Goal: Task Accomplishment & Management: Manage account settings

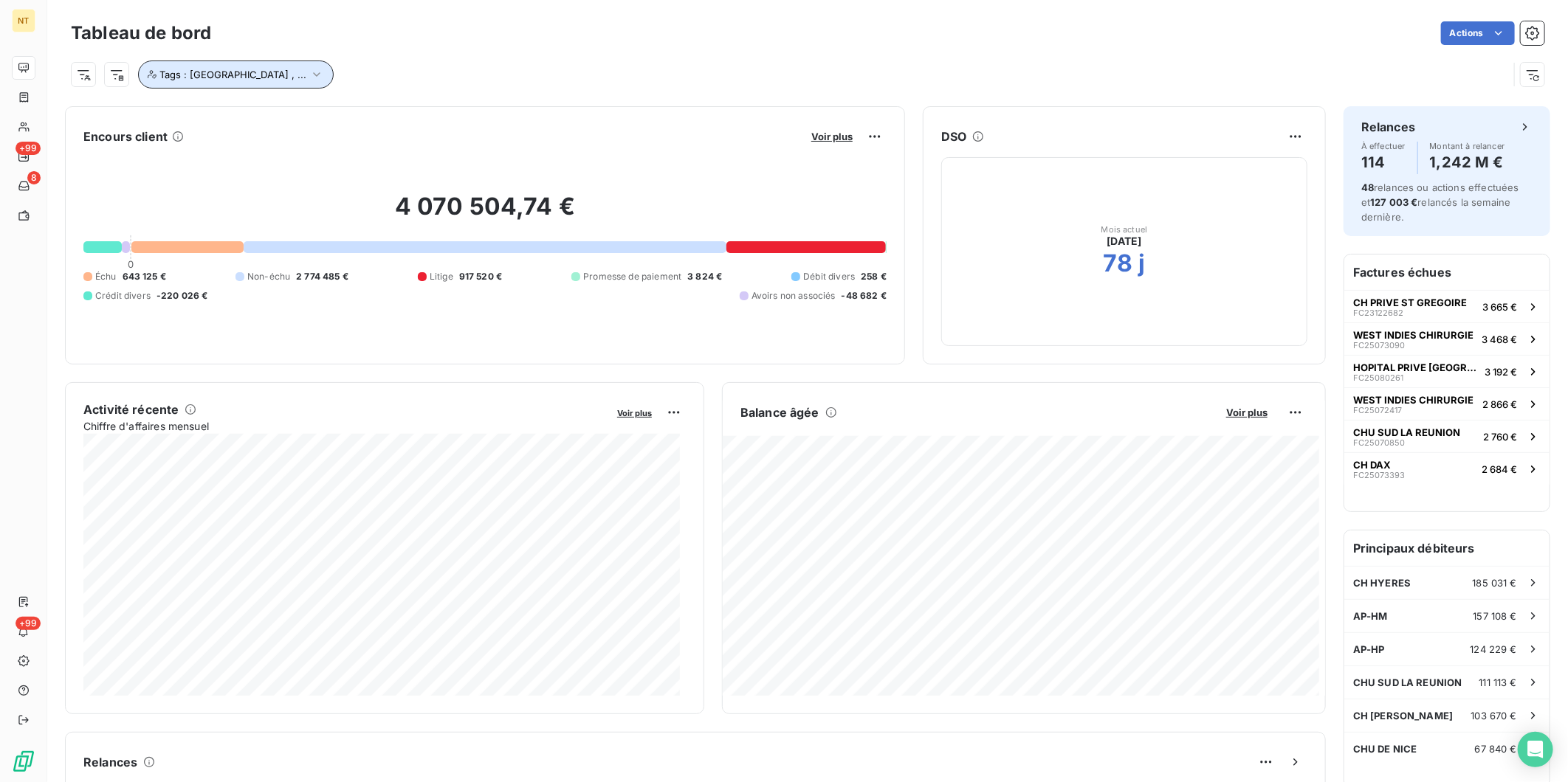
click at [175, 70] on span "Tags : [GEOGRAPHIC_DATA] , ..." at bounding box center [233, 74] width 147 height 12
click at [435, 111] on span "FRANCE - CLIENTS CH PUBLICS" at bounding box center [489, 113] width 117 height 9
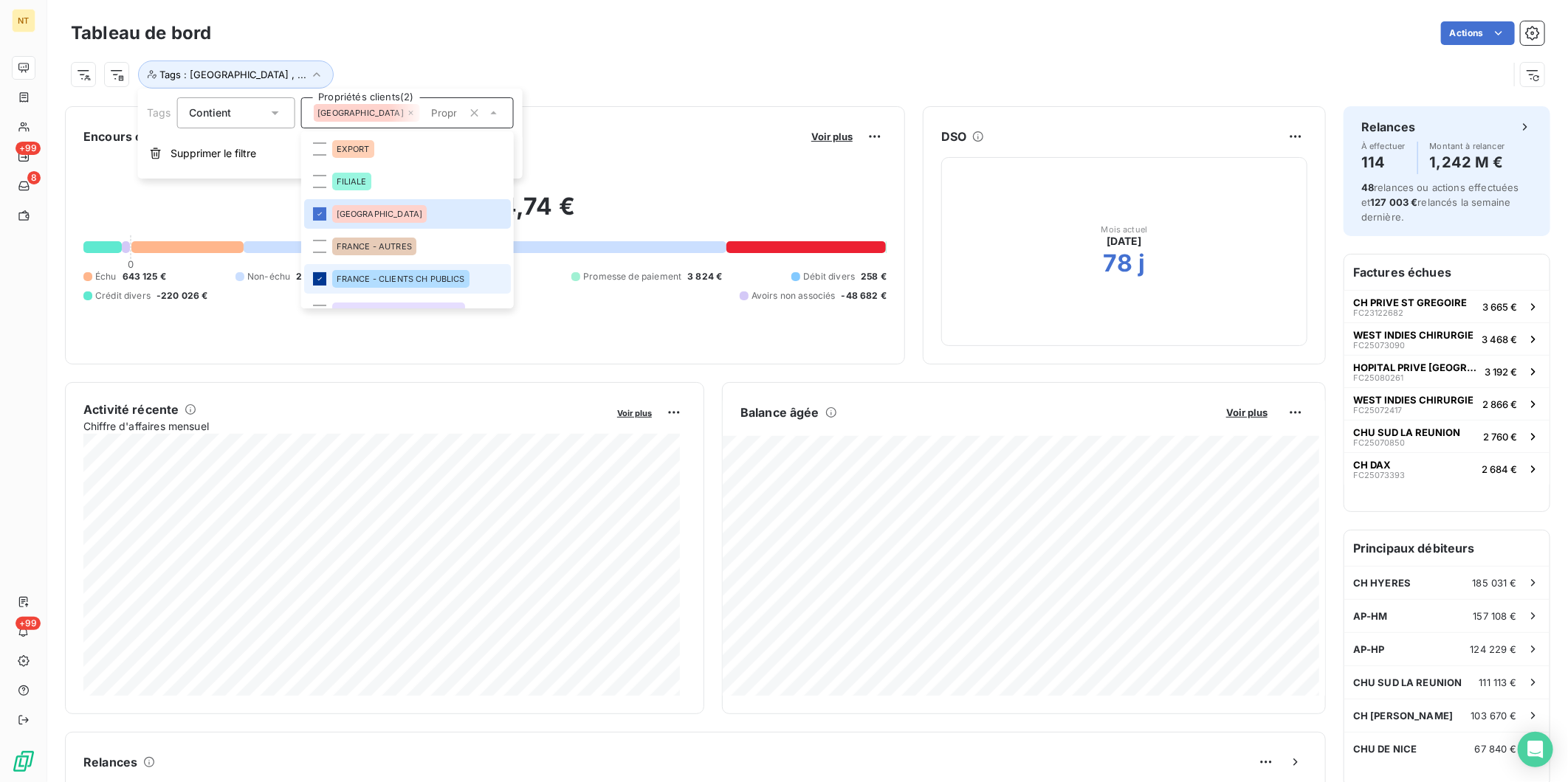
click at [322, 281] on icon at bounding box center [319, 279] width 9 height 9
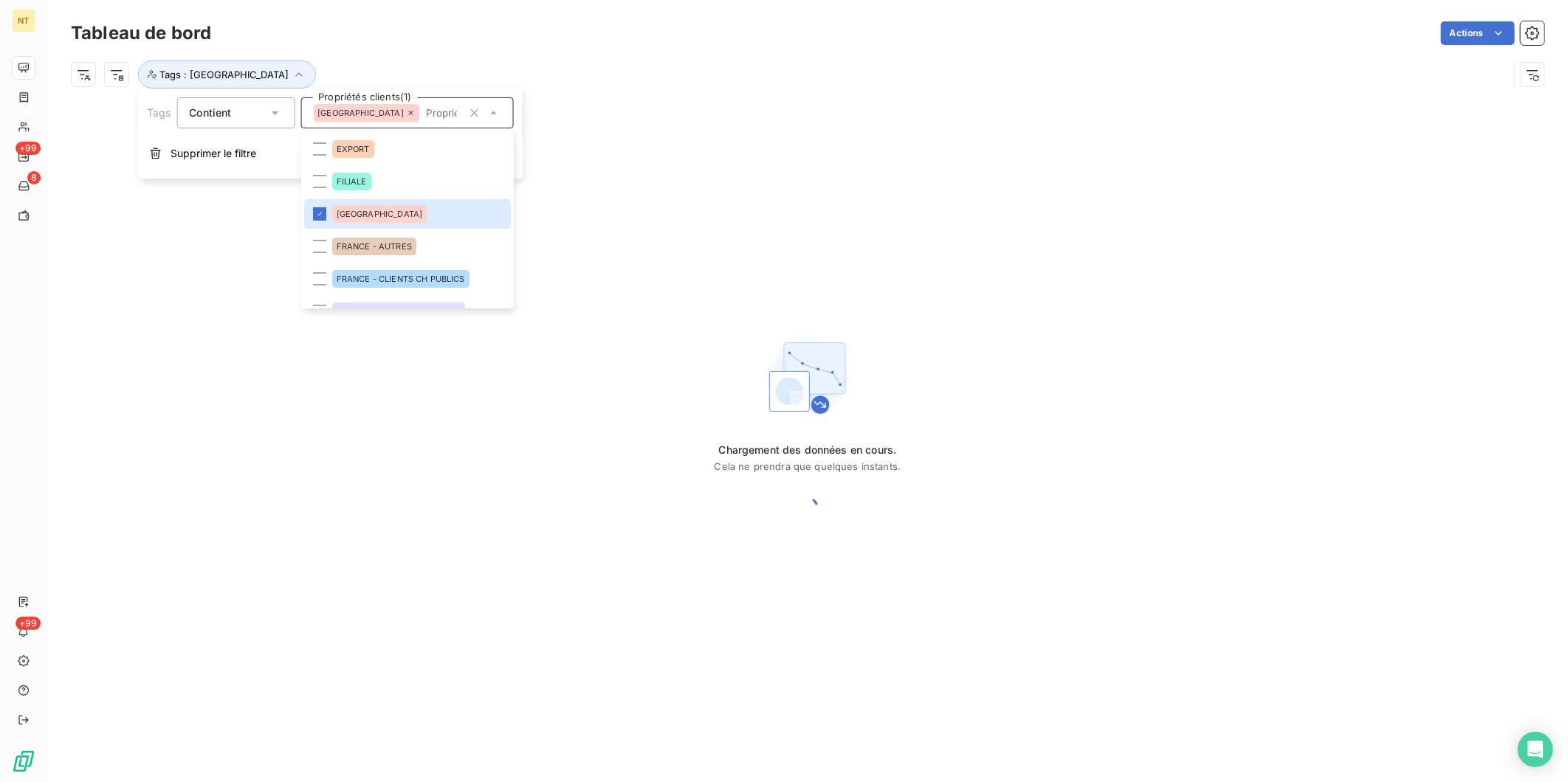
click at [589, 92] on div "Tableau de bord Actions Tags : [GEOGRAPHIC_DATA]" at bounding box center [807, 49] width 1521 height 98
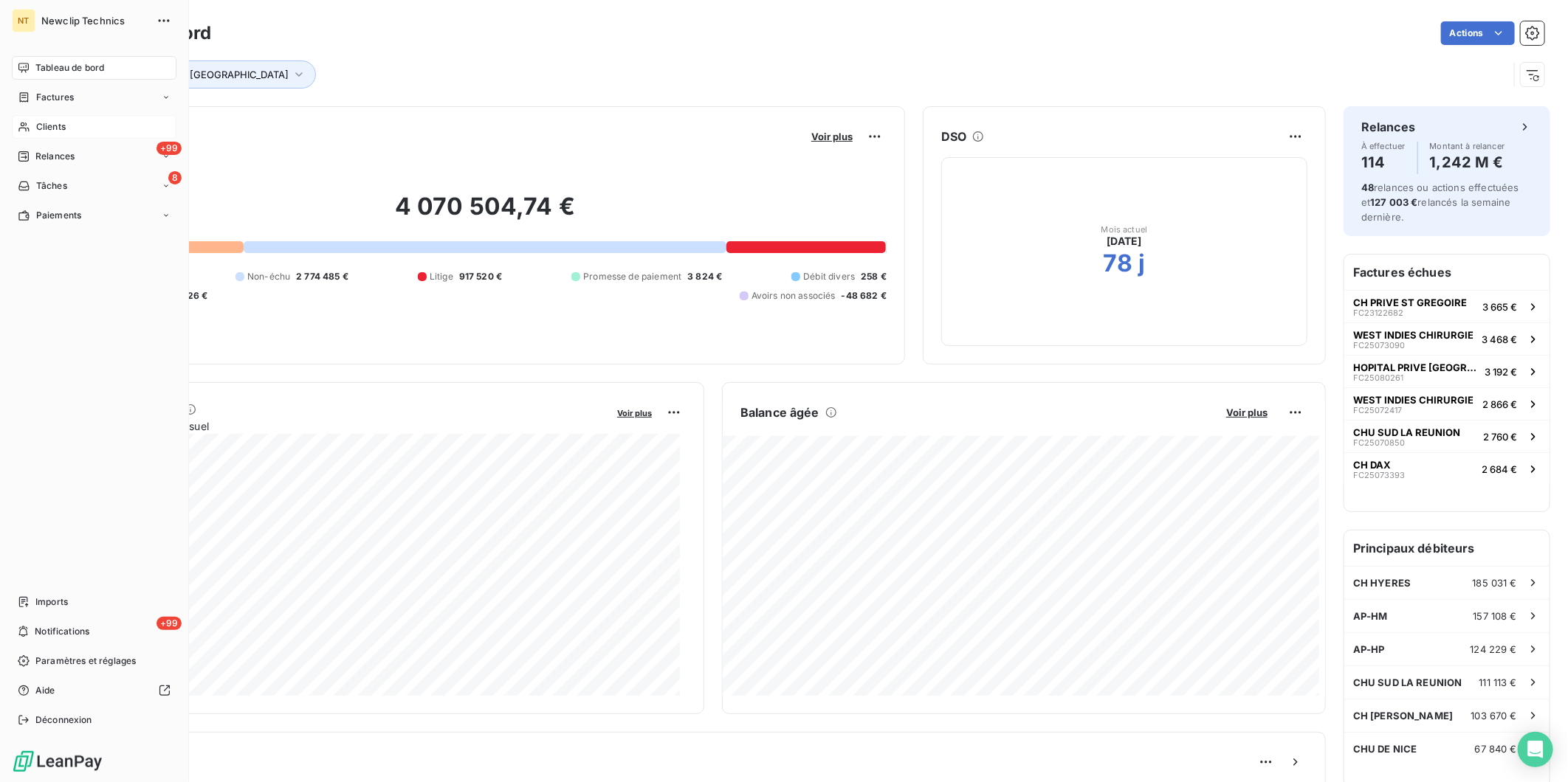
click at [27, 127] on icon at bounding box center [23, 127] width 10 height 10
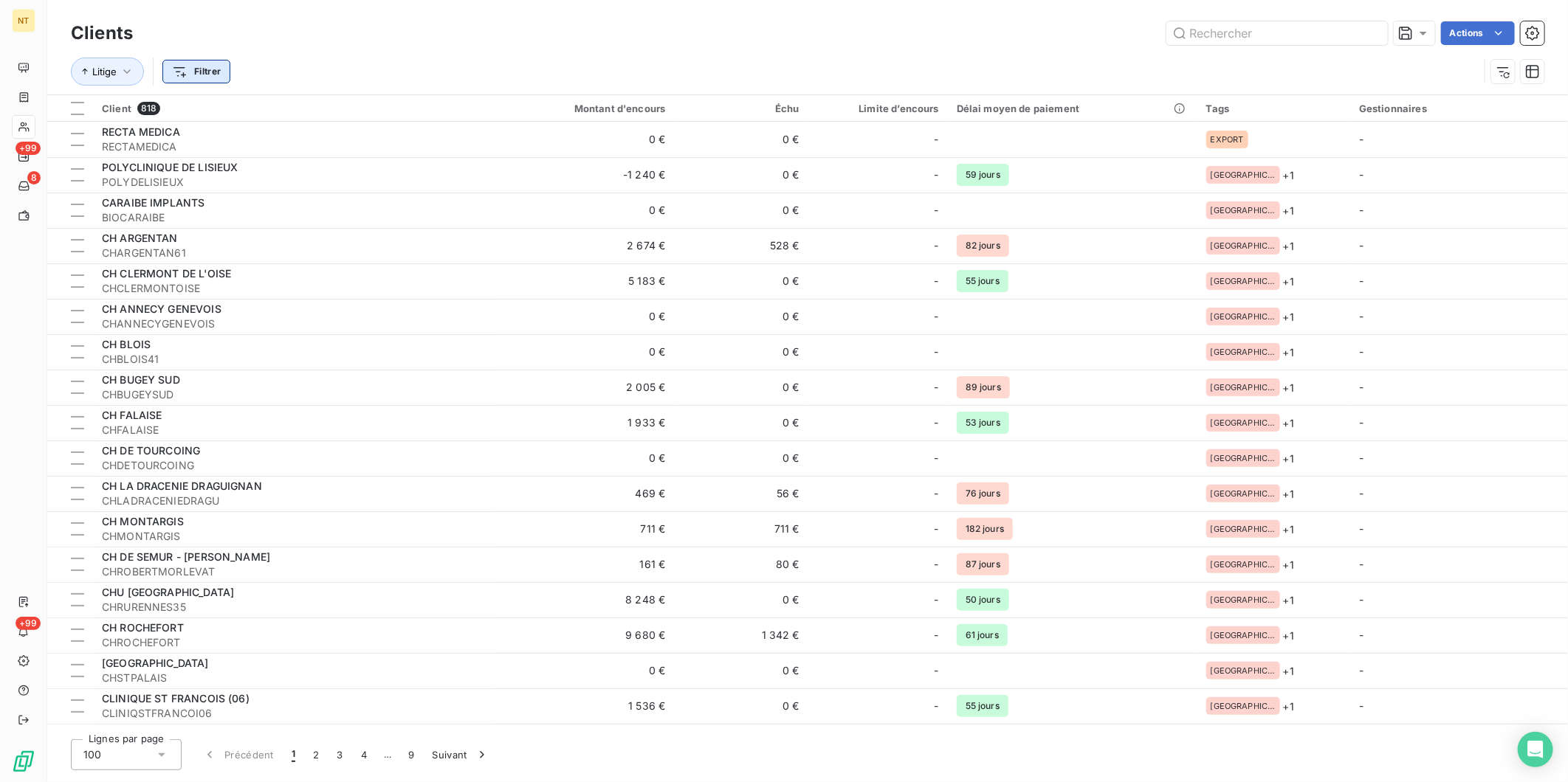
click at [208, 71] on html "NT +99 8 +99 Clients Actions Litige Filtrer Client 818 Montant d'encours Échu L…" at bounding box center [784, 391] width 1568 height 782
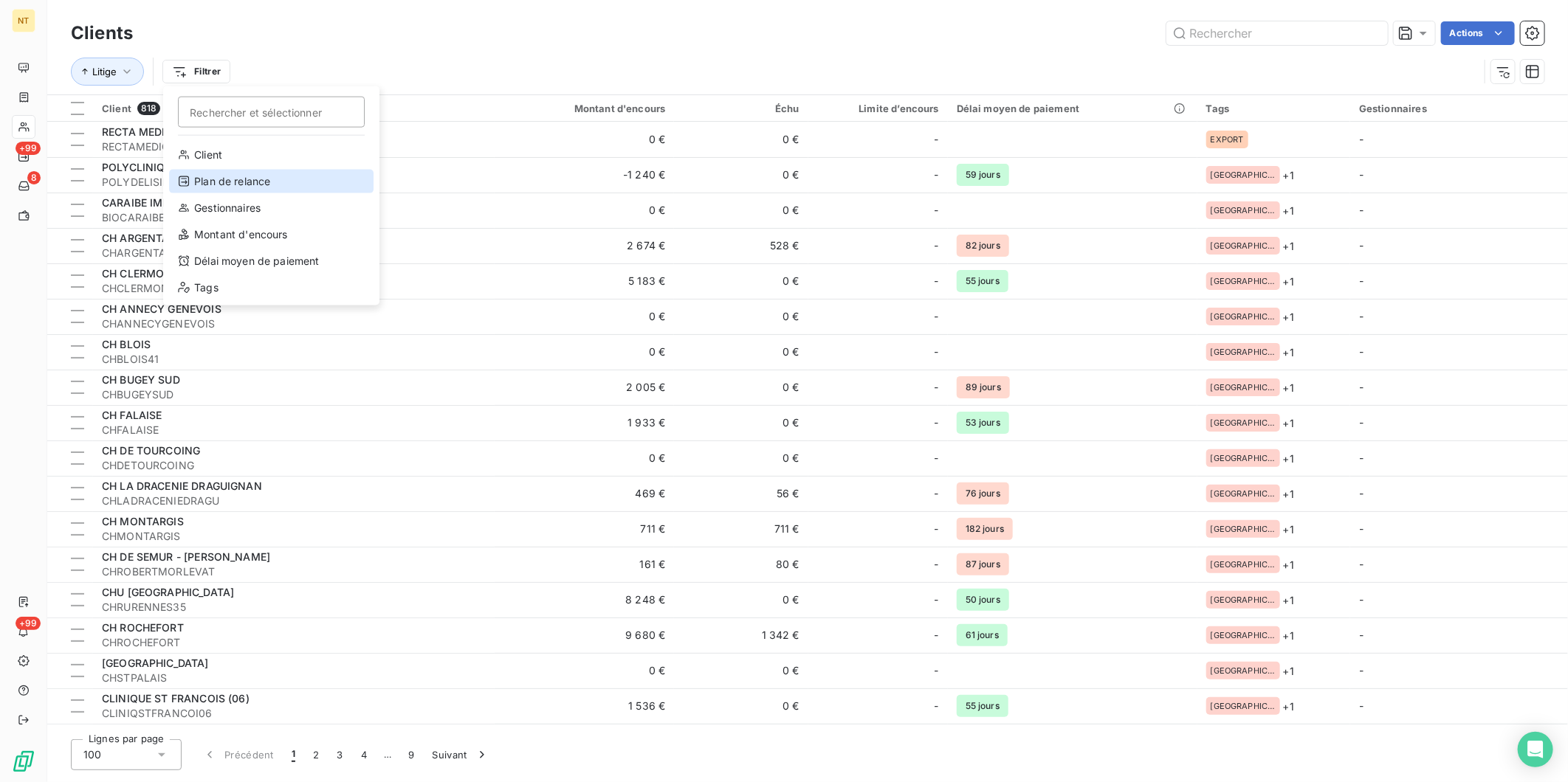
click at [257, 172] on div "Plan de relance" at bounding box center [271, 182] width 204 height 23
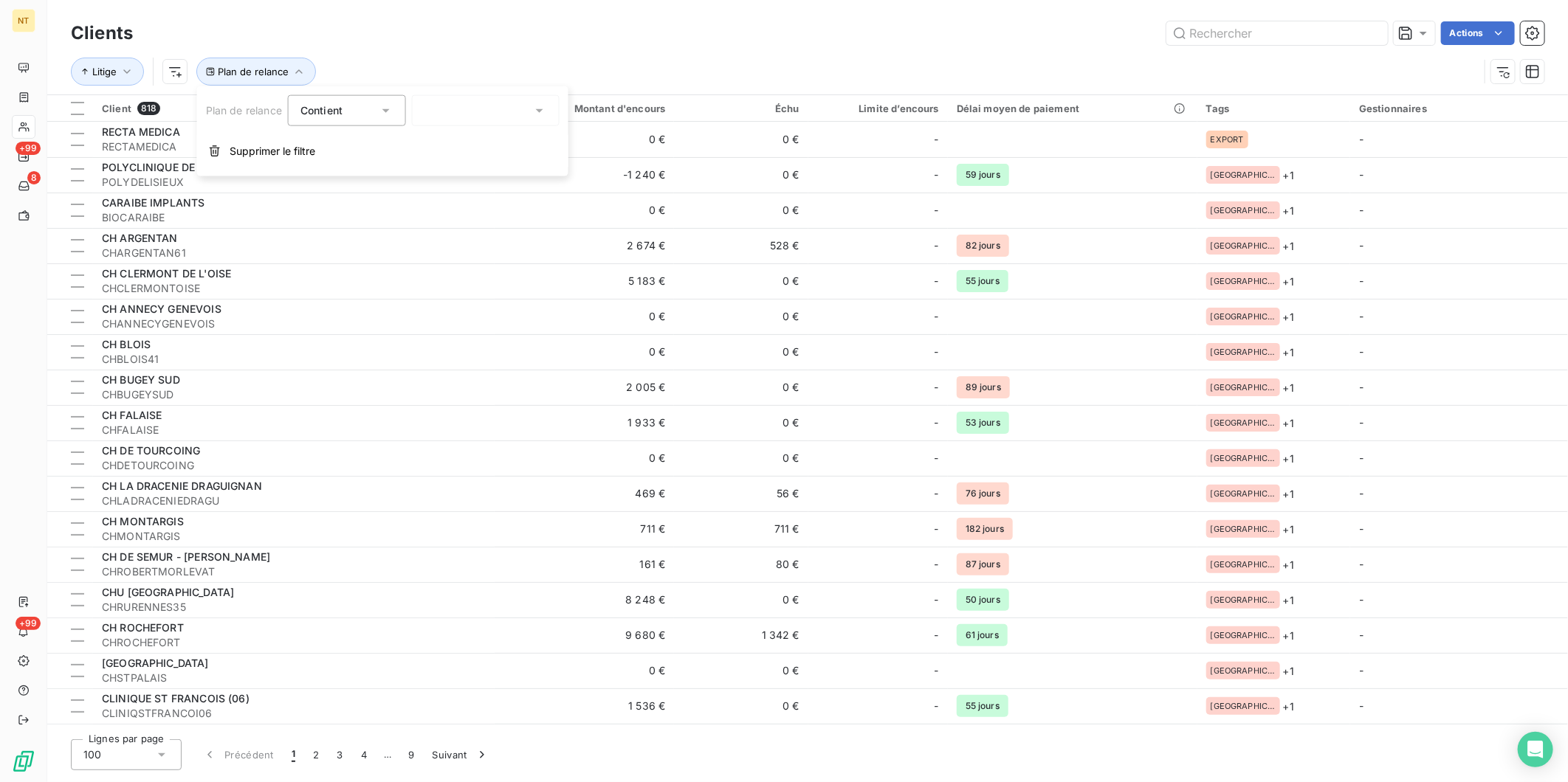
click at [469, 99] on div at bounding box center [485, 110] width 147 height 31
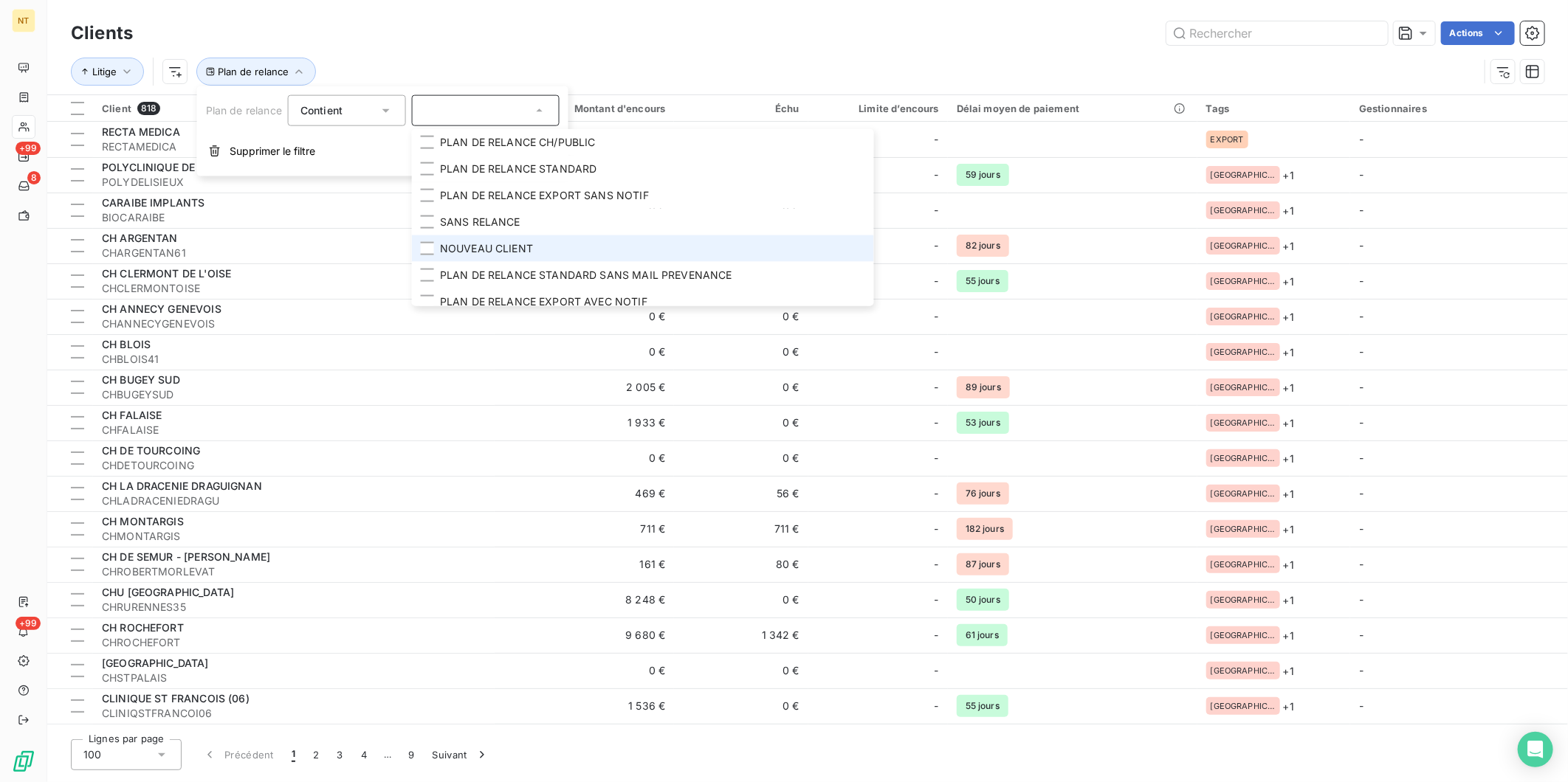
click at [488, 248] on span "NOUVEAU CLIENT" at bounding box center [486, 248] width 93 height 14
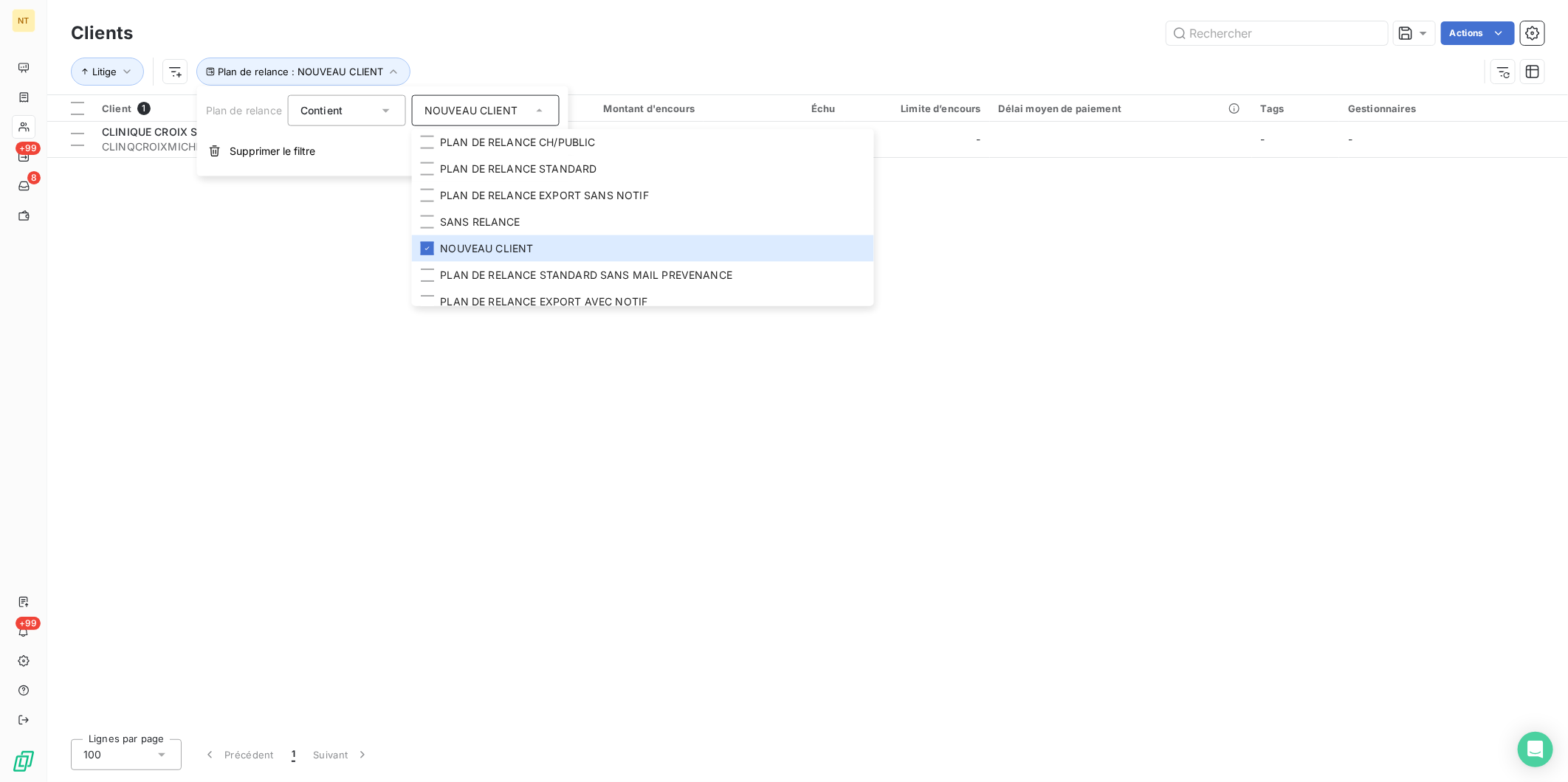
drag, startPoint x: 173, startPoint y: 291, endPoint x: 173, endPoint y: 279, distance: 12.0
click at [174, 293] on div "Client 1 Montant d'encours Échu Limite d’encours Délai moyen de paiement Tags G…" at bounding box center [807, 411] width 1521 height 633
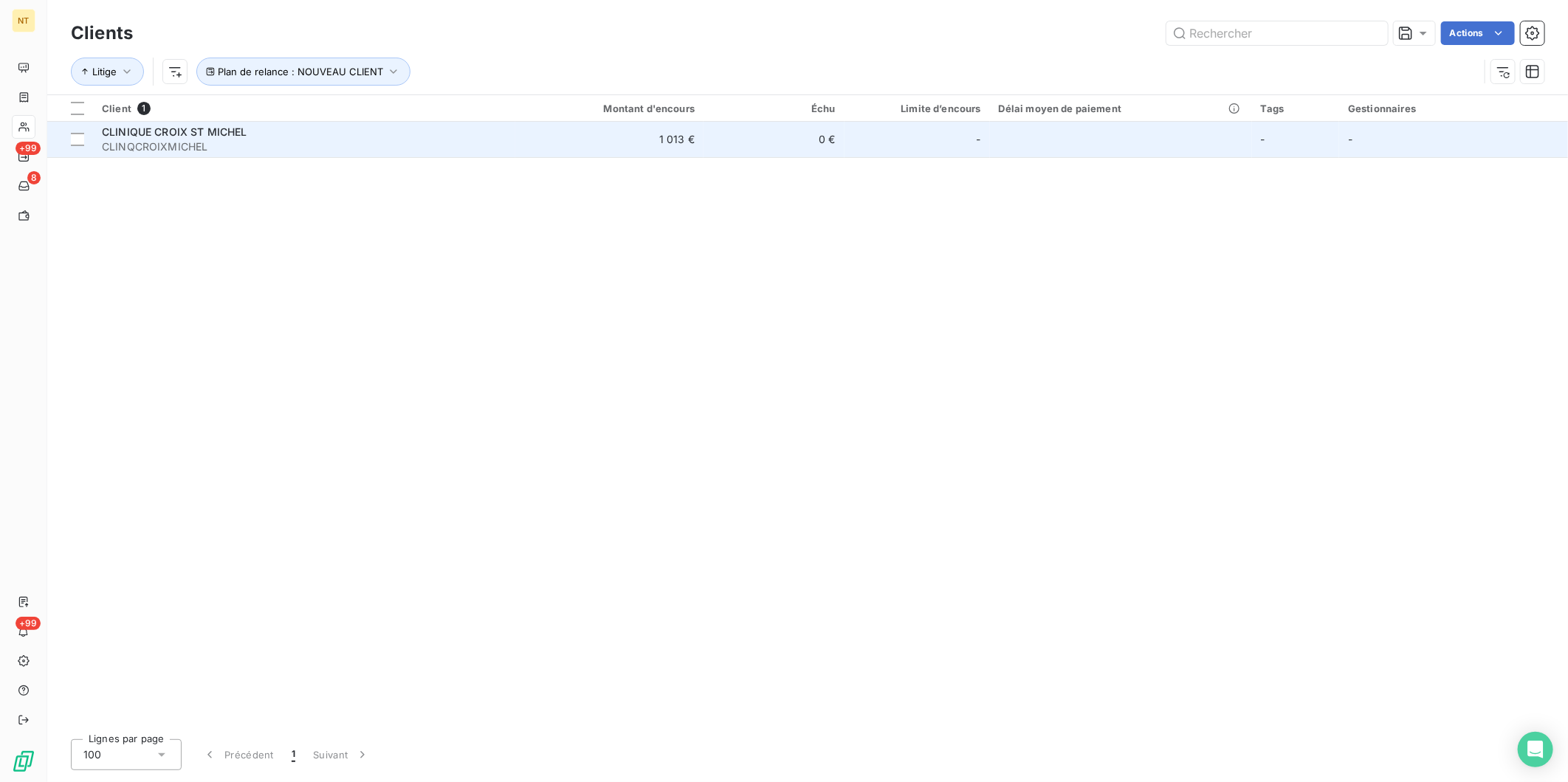
click at [225, 134] on span "CLINIQUE CROIX ST MICHEL" at bounding box center [174, 132] width 145 height 13
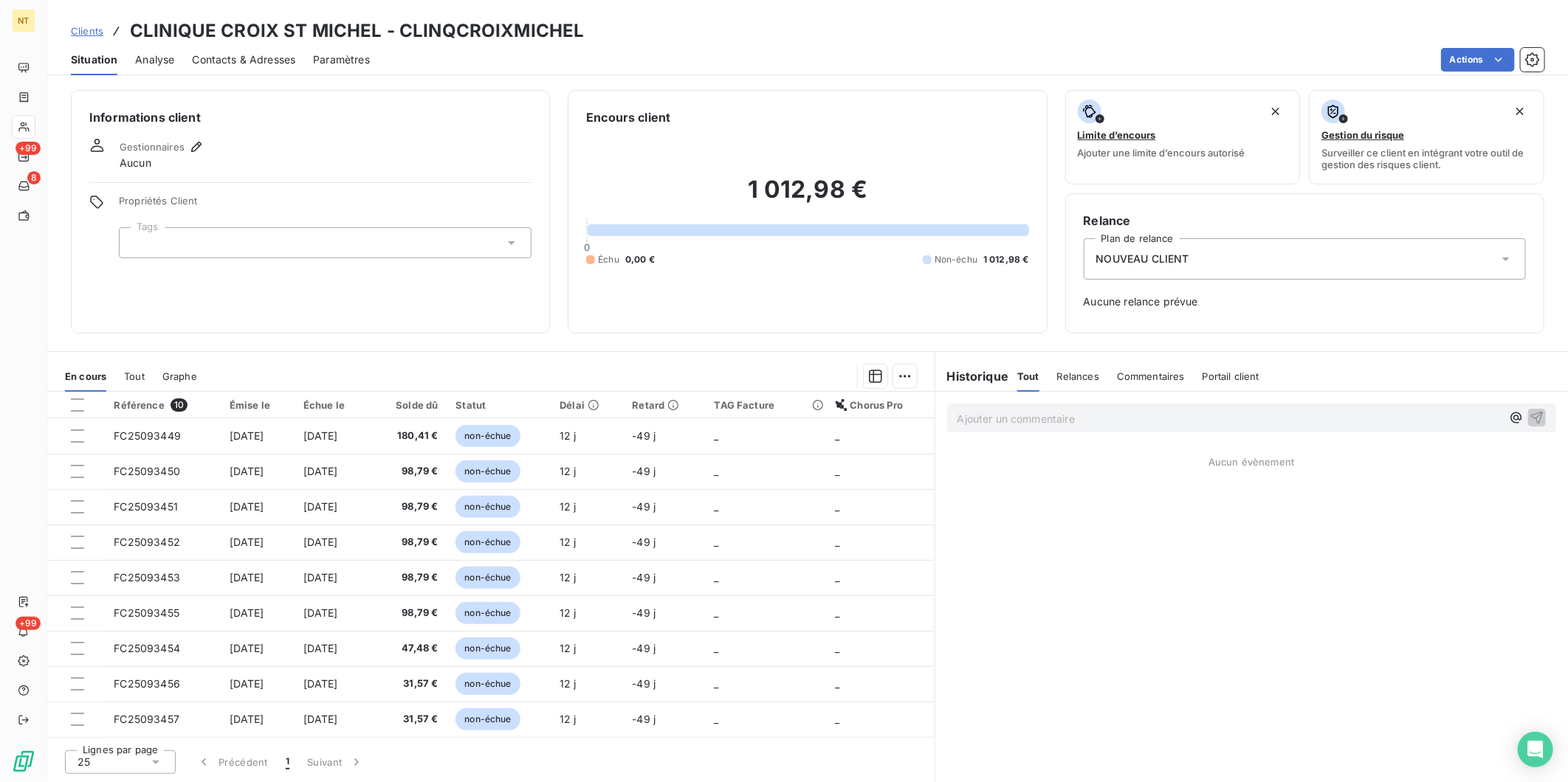
click at [441, 245] on div at bounding box center [325, 243] width 413 height 31
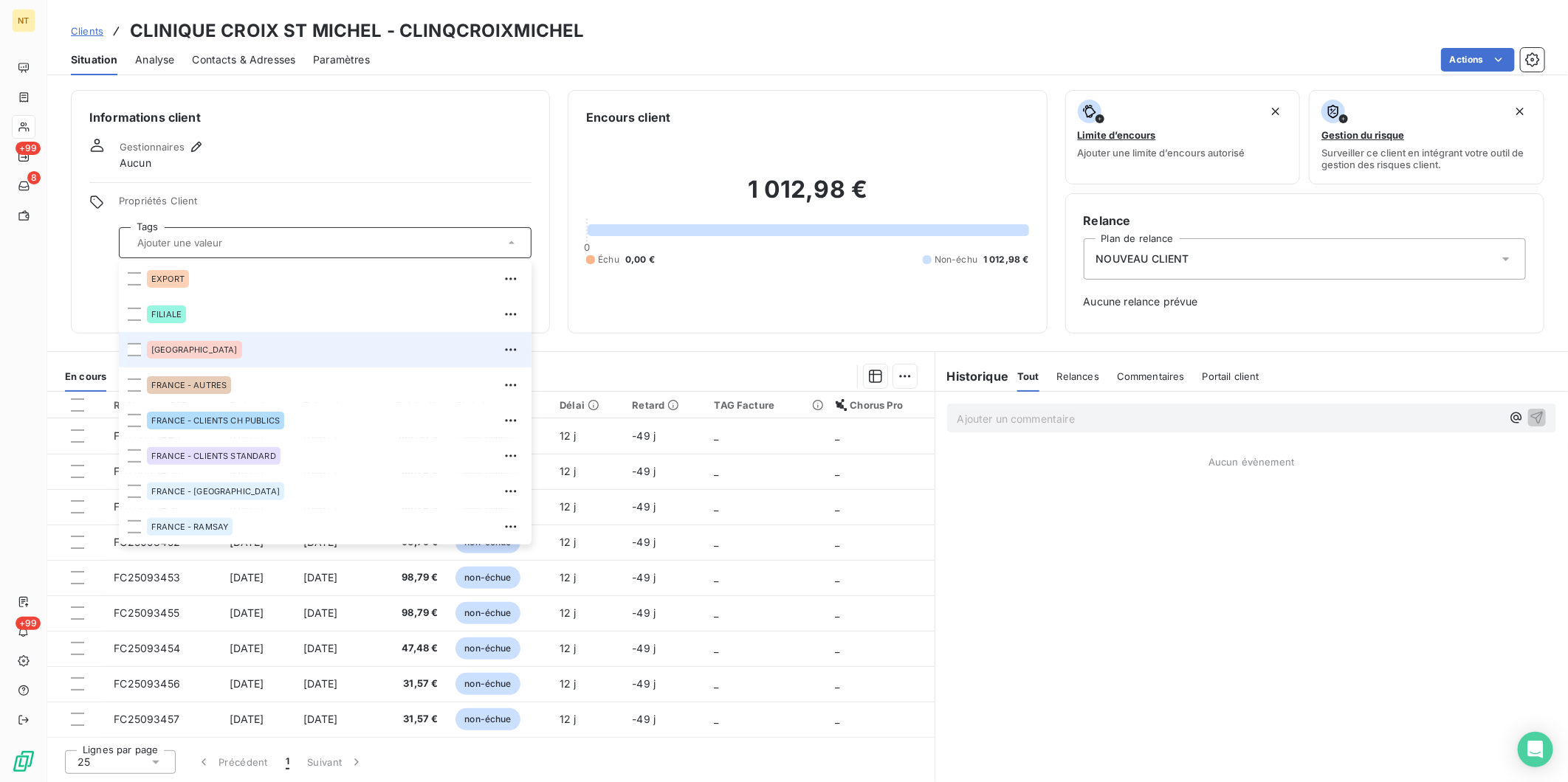
click at [165, 347] on span "[GEOGRAPHIC_DATA]" at bounding box center [195, 350] width 87 height 9
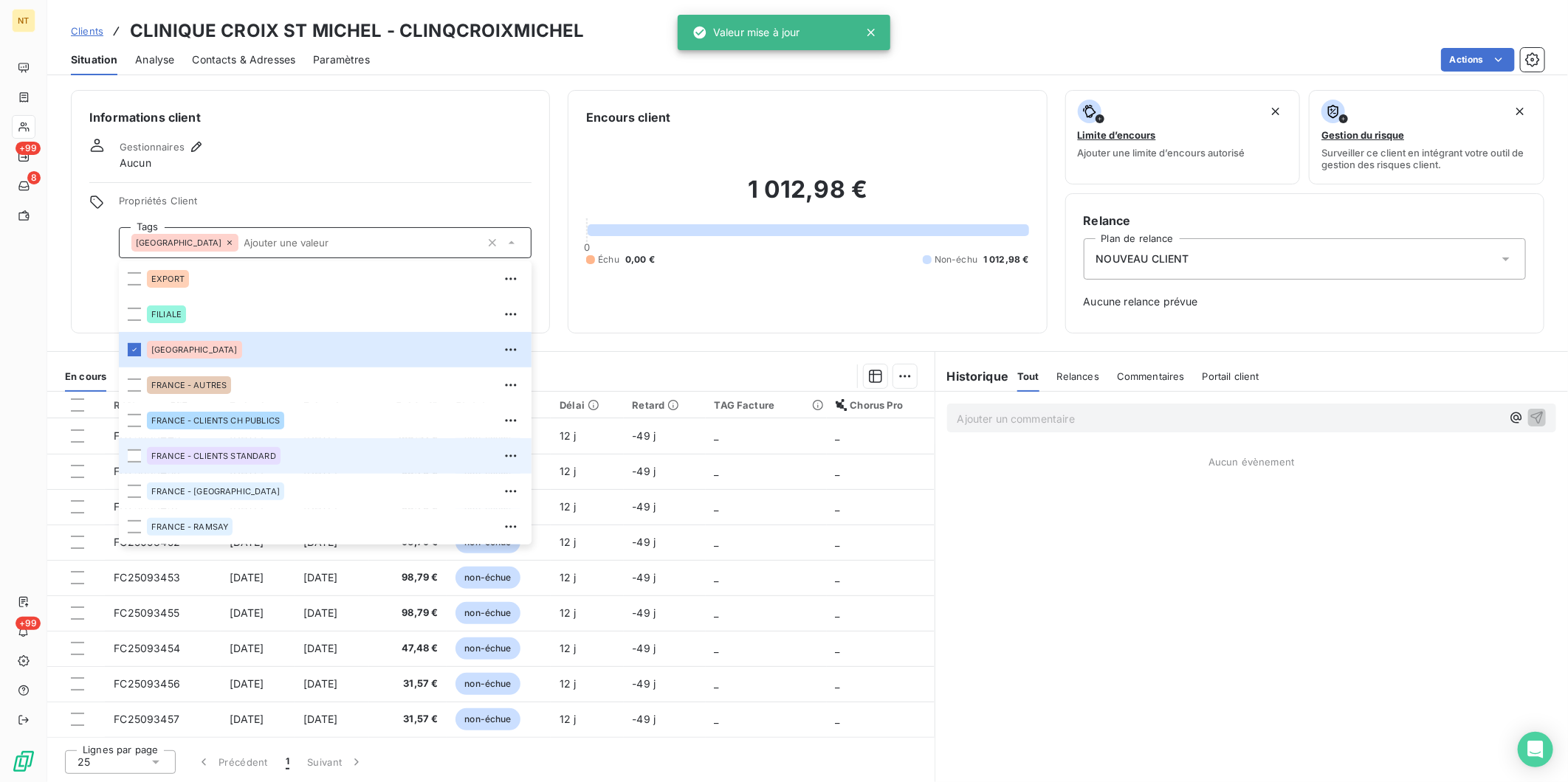
click at [232, 455] on span "FRANCE - CLIENTS STANDARD" at bounding box center [214, 456] width 125 height 9
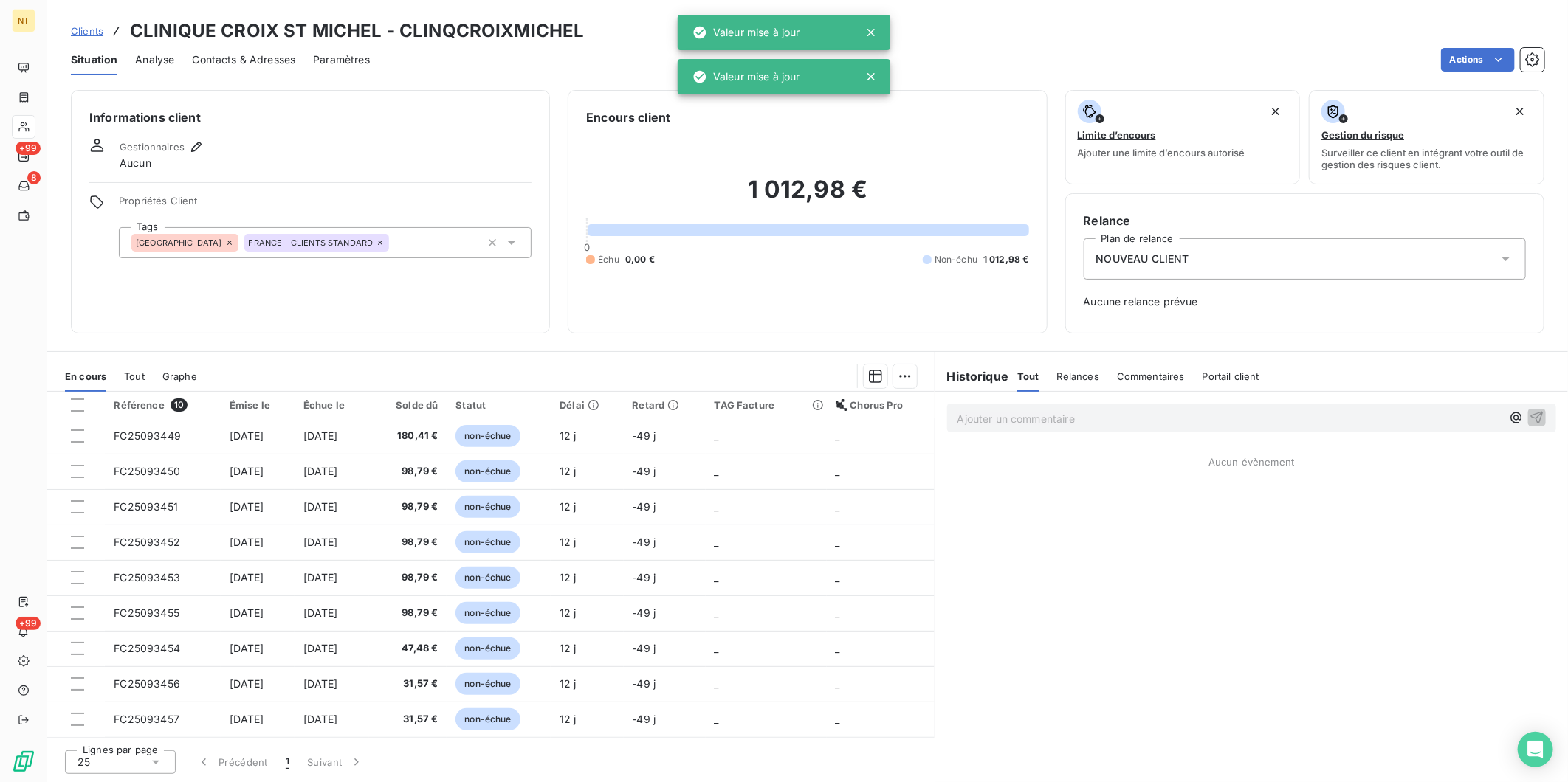
click at [1252, 259] on div "NOUVEAU CLIENT" at bounding box center [1305, 259] width 443 height 42
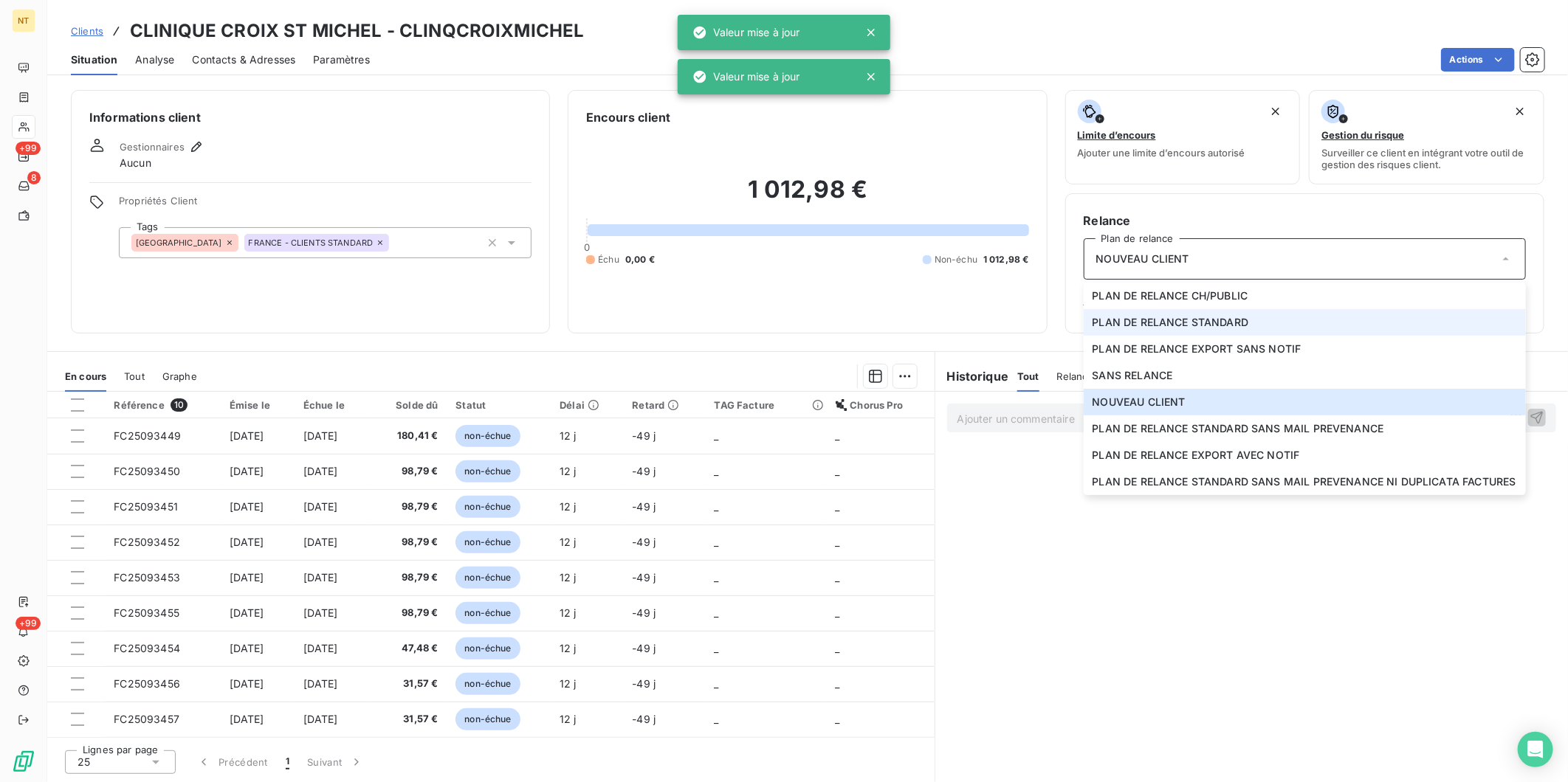
click at [1241, 321] on span "PLAN DE RELANCE STANDARD" at bounding box center [1171, 322] width 156 height 14
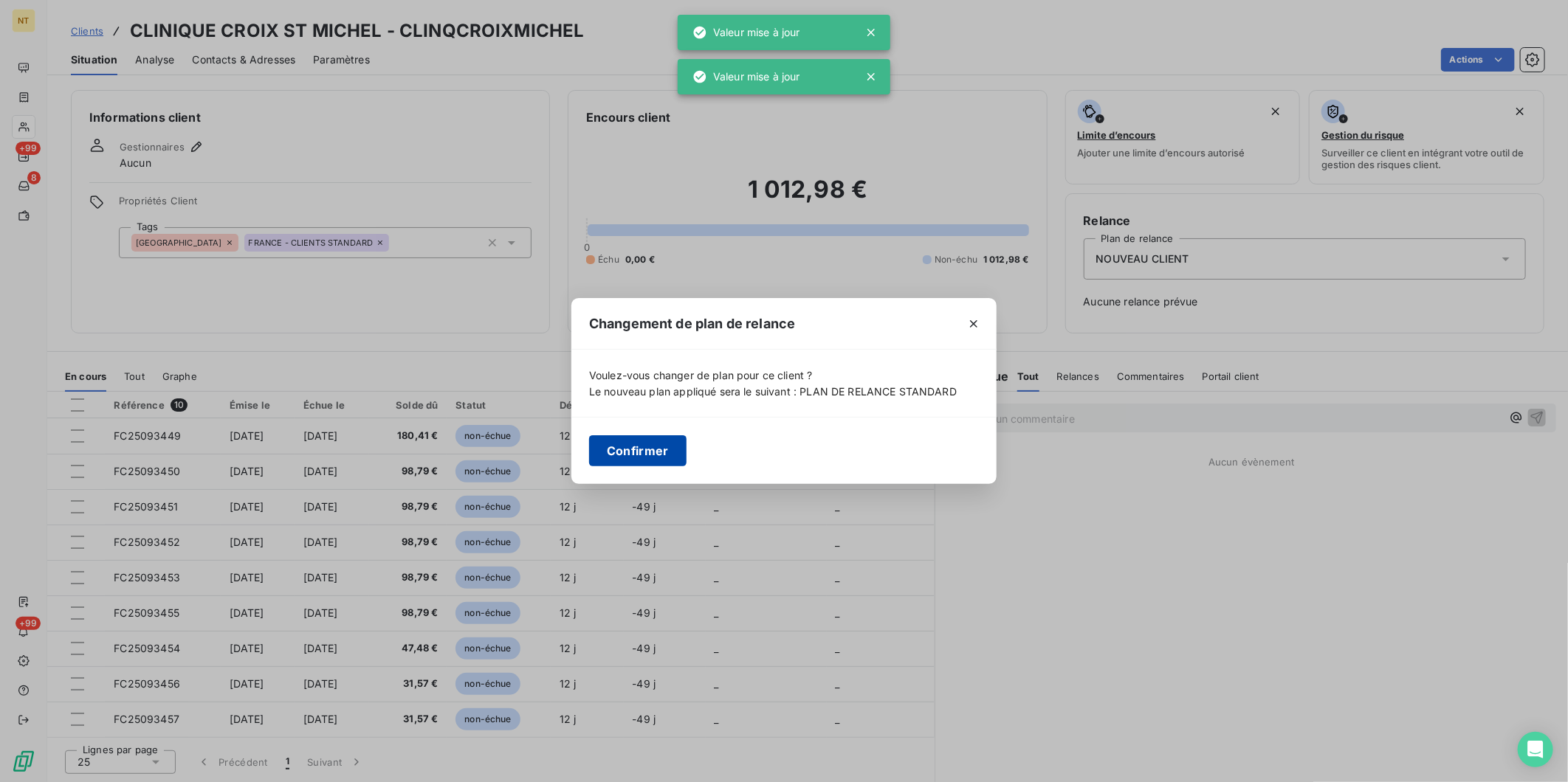
click at [648, 449] on button "Confirmer" at bounding box center [638, 451] width 98 height 31
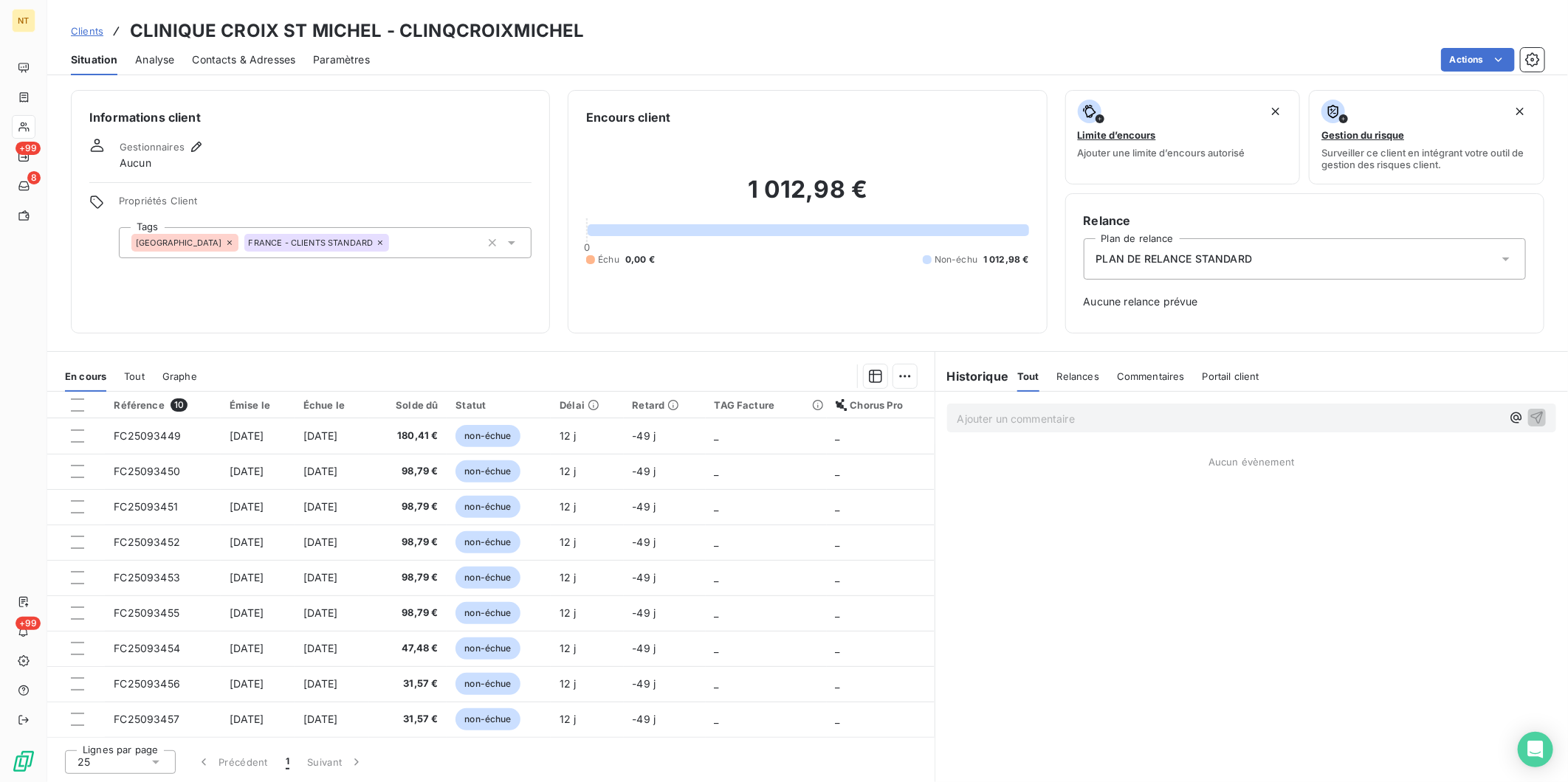
click at [233, 64] on span "Contacts & Adresses" at bounding box center [244, 60] width 103 height 14
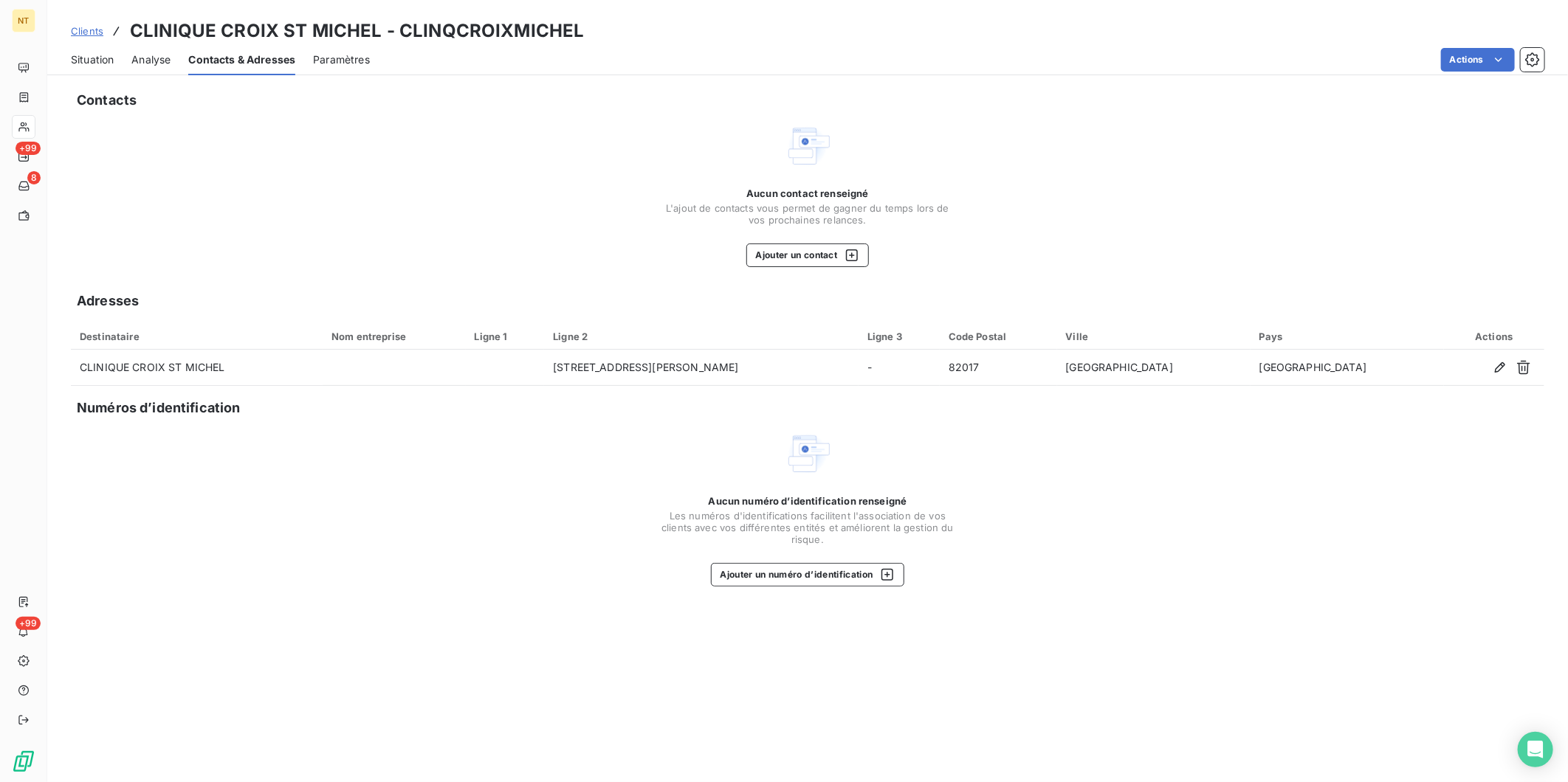
click at [91, 60] on span "Situation" at bounding box center [91, 60] width 42 height 14
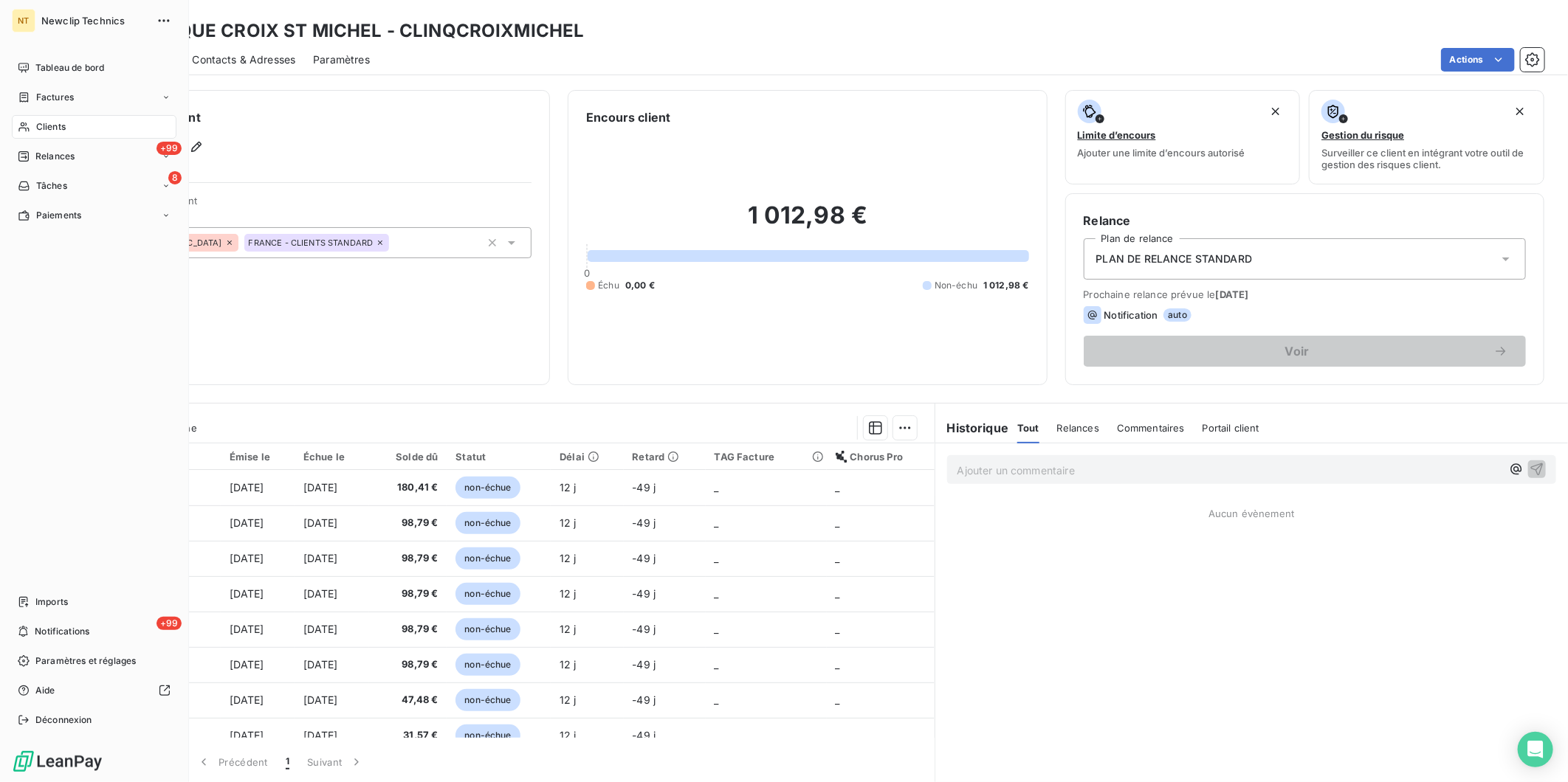
click at [42, 67] on span "Tableau de bord" at bounding box center [70, 68] width 69 height 14
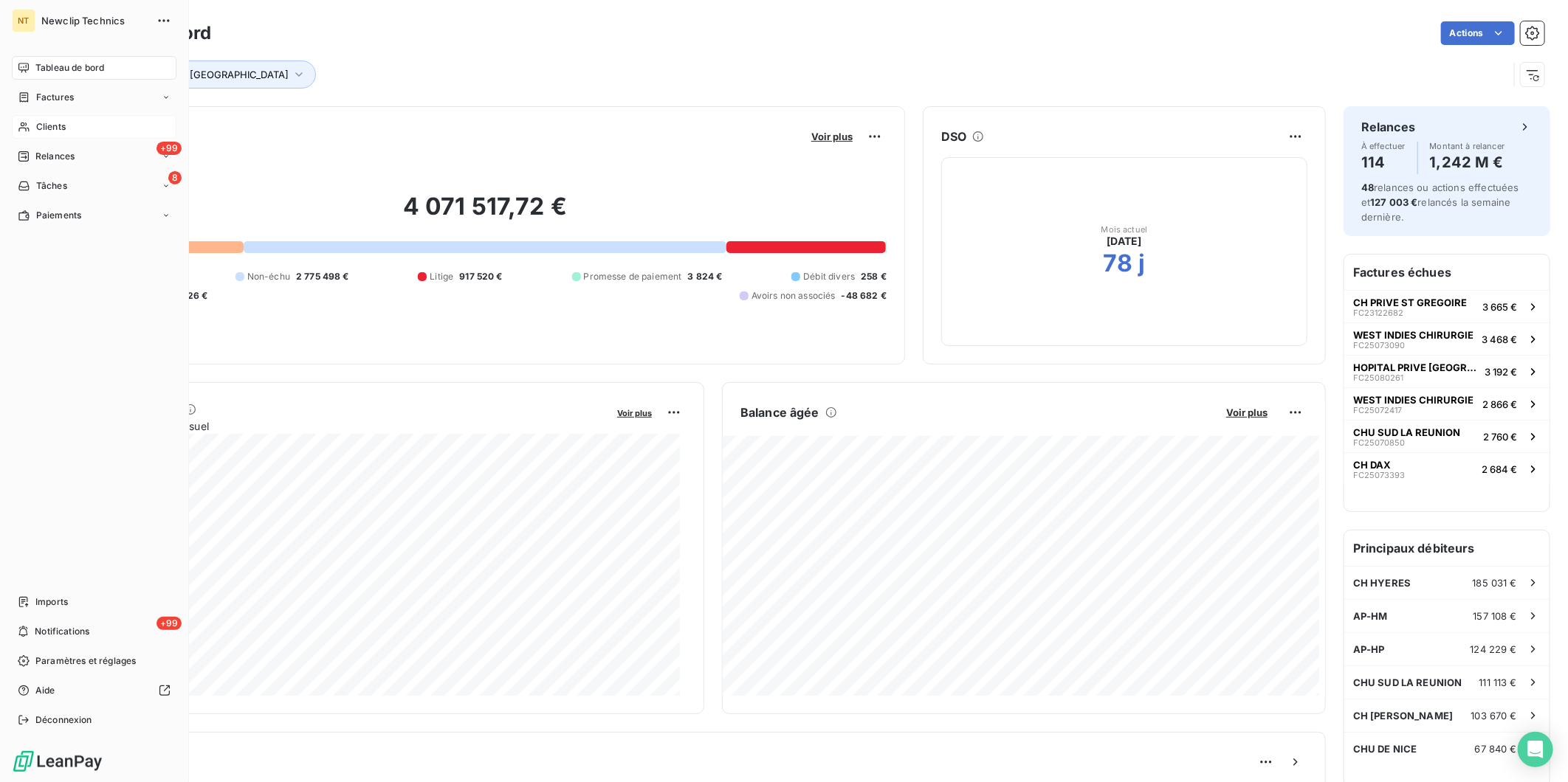
click at [27, 127] on icon at bounding box center [23, 127] width 10 height 10
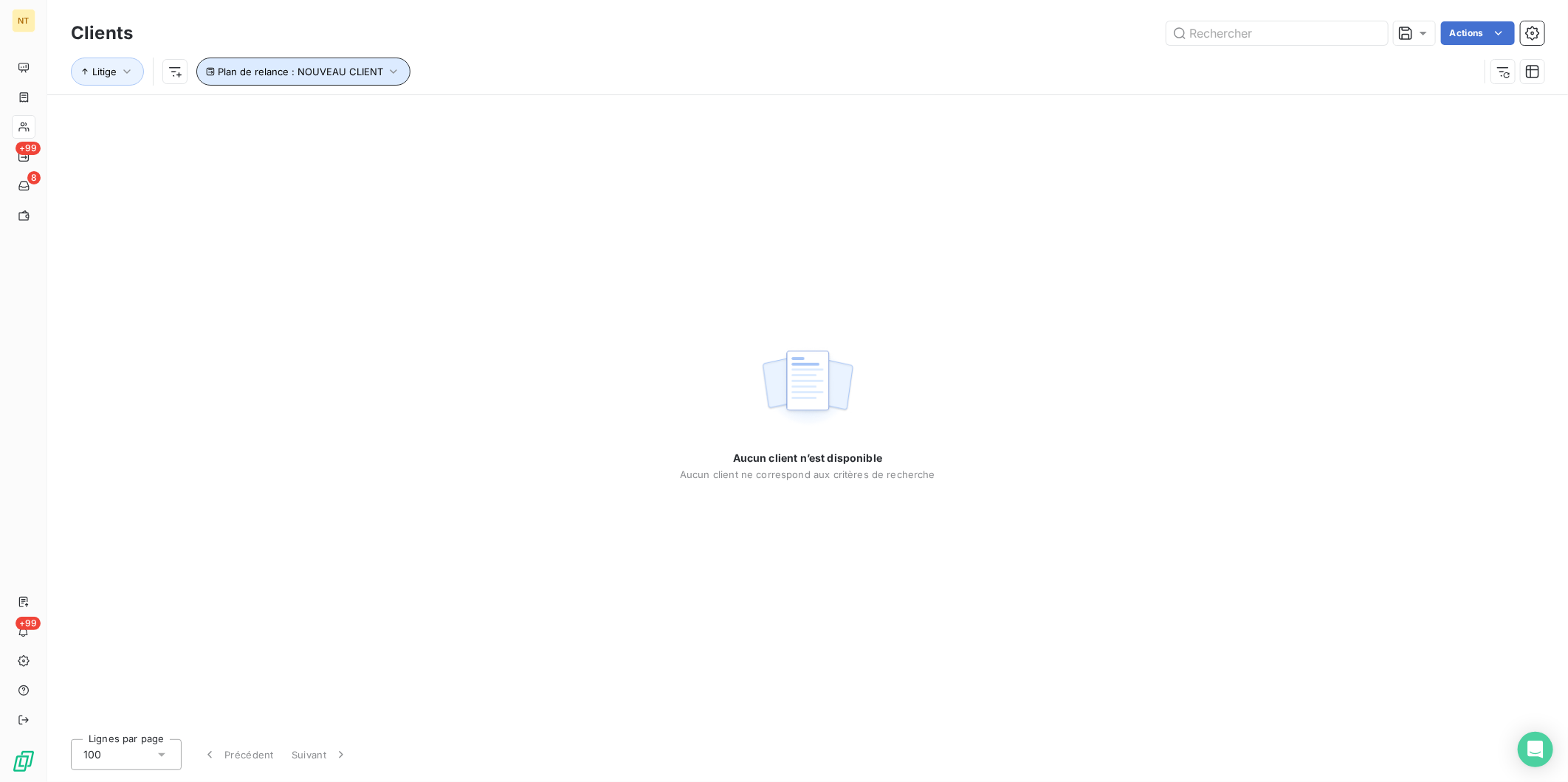
click at [375, 70] on span "Plan de relance : NOUVEAU CLIENT" at bounding box center [300, 71] width 165 height 12
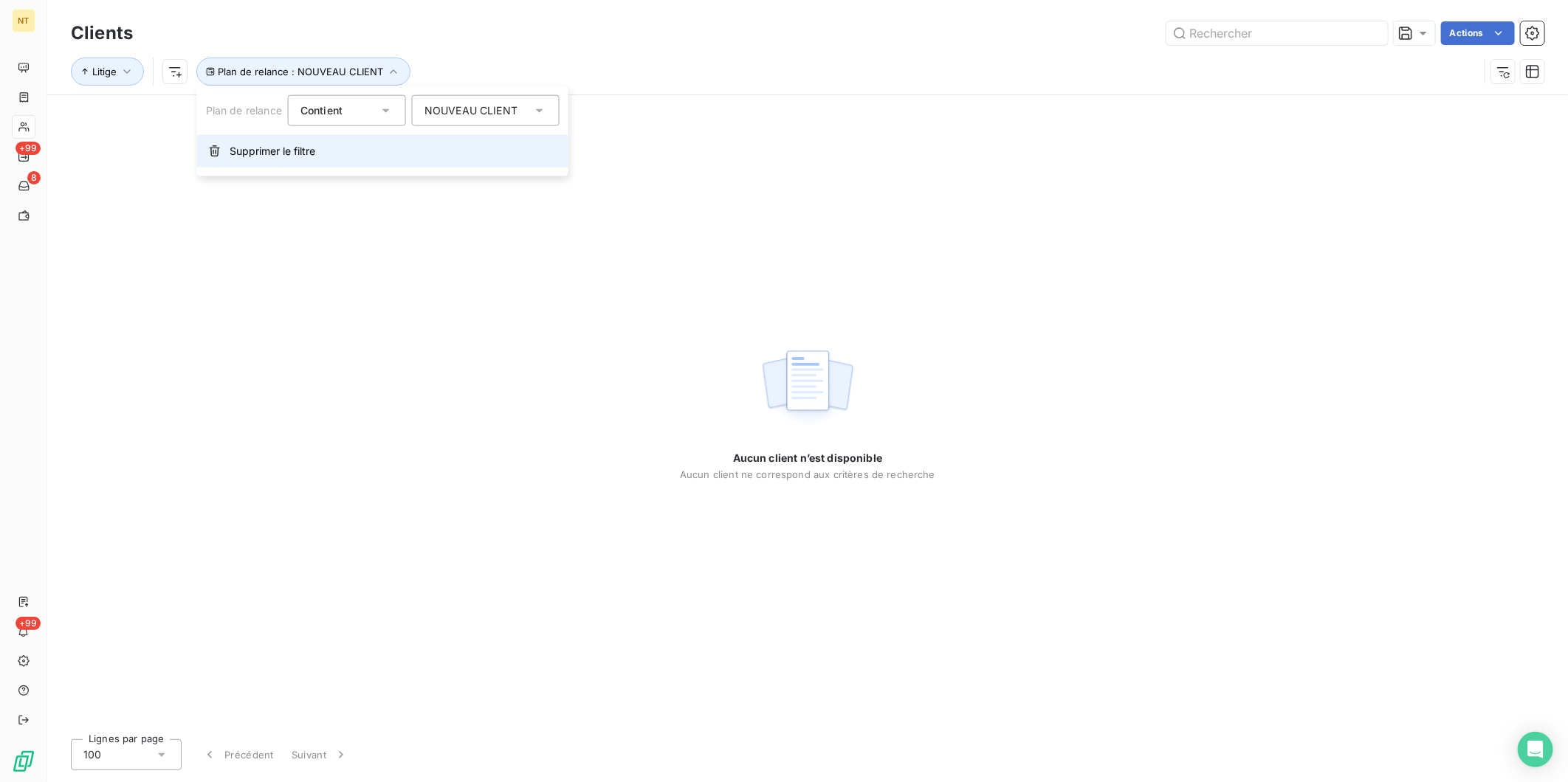
click at [252, 148] on span "Supprimer le filtre" at bounding box center [272, 151] width 86 height 14
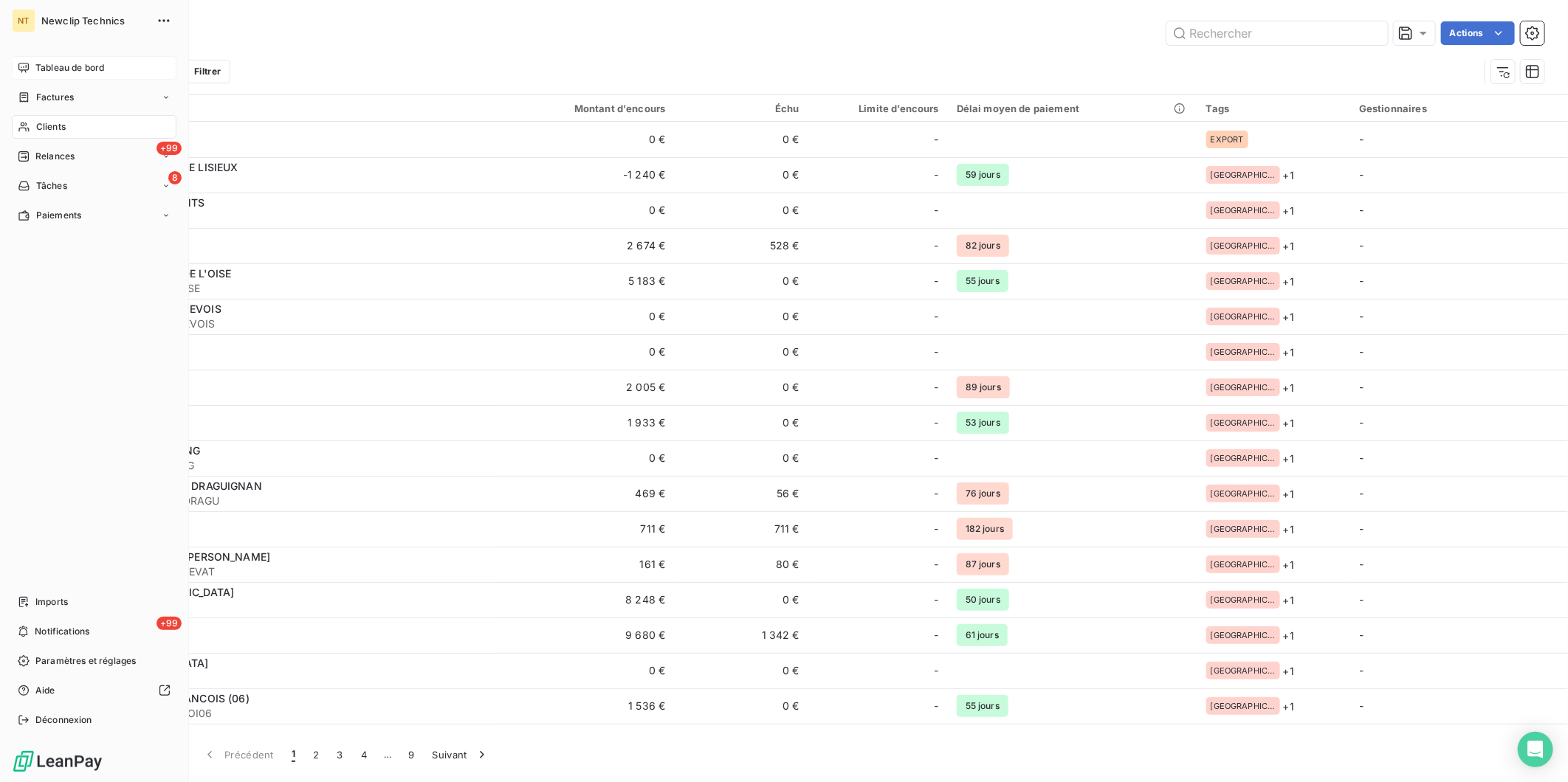
click at [33, 70] on div "Tableau de bord" at bounding box center [94, 68] width 164 height 23
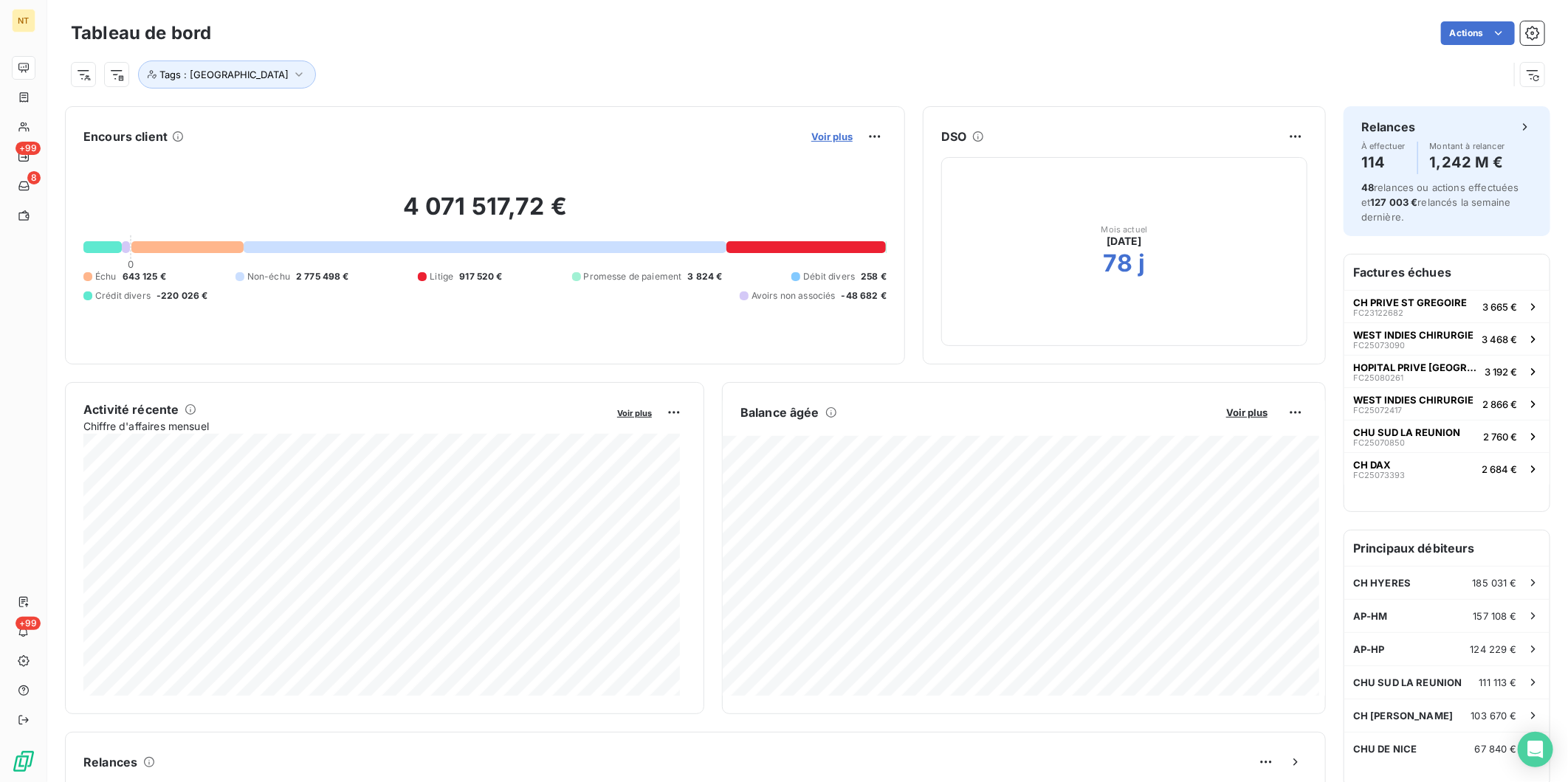
click at [823, 138] on span "Voir plus" at bounding box center [832, 136] width 42 height 12
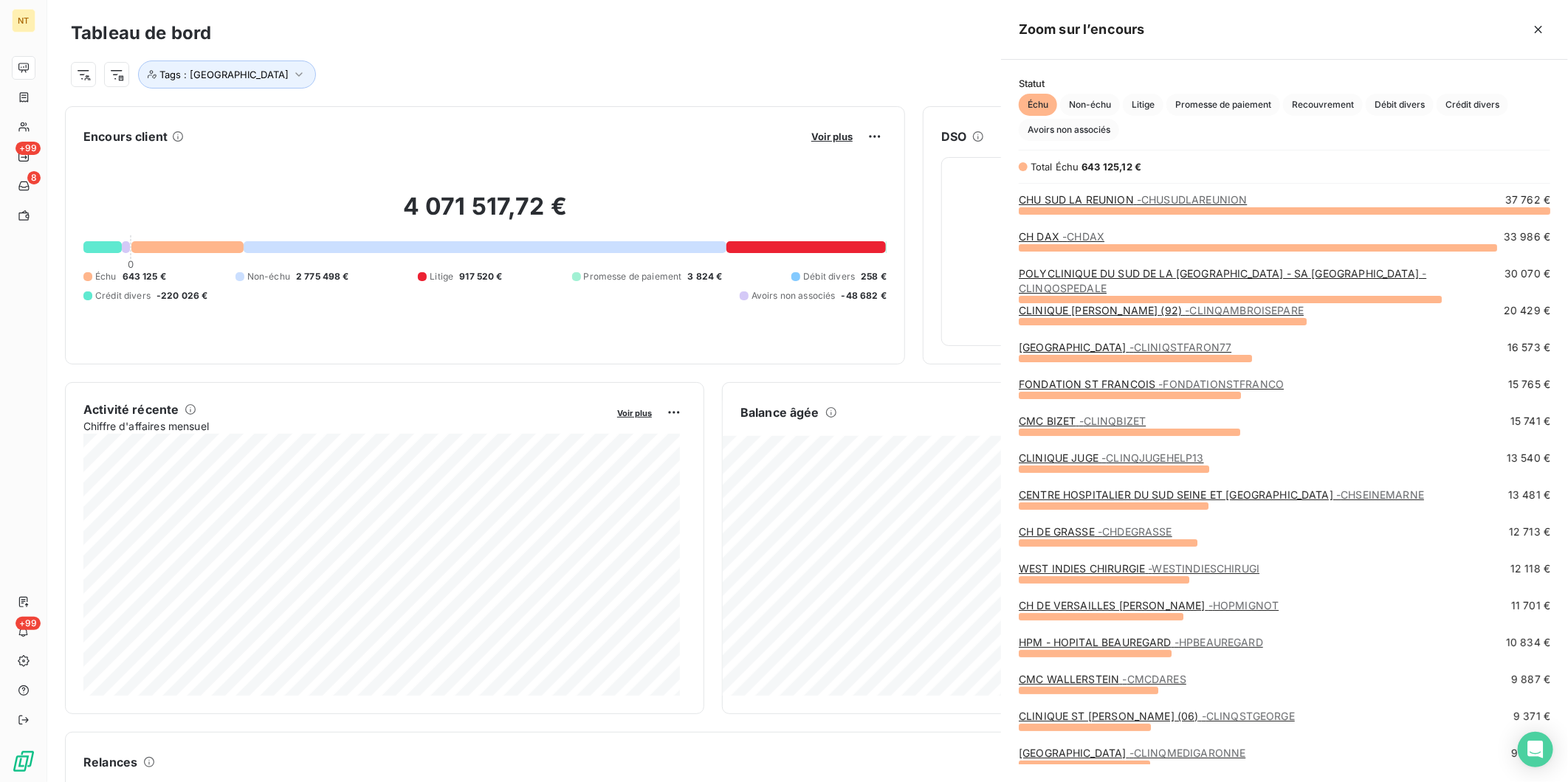
scroll to position [559, 555]
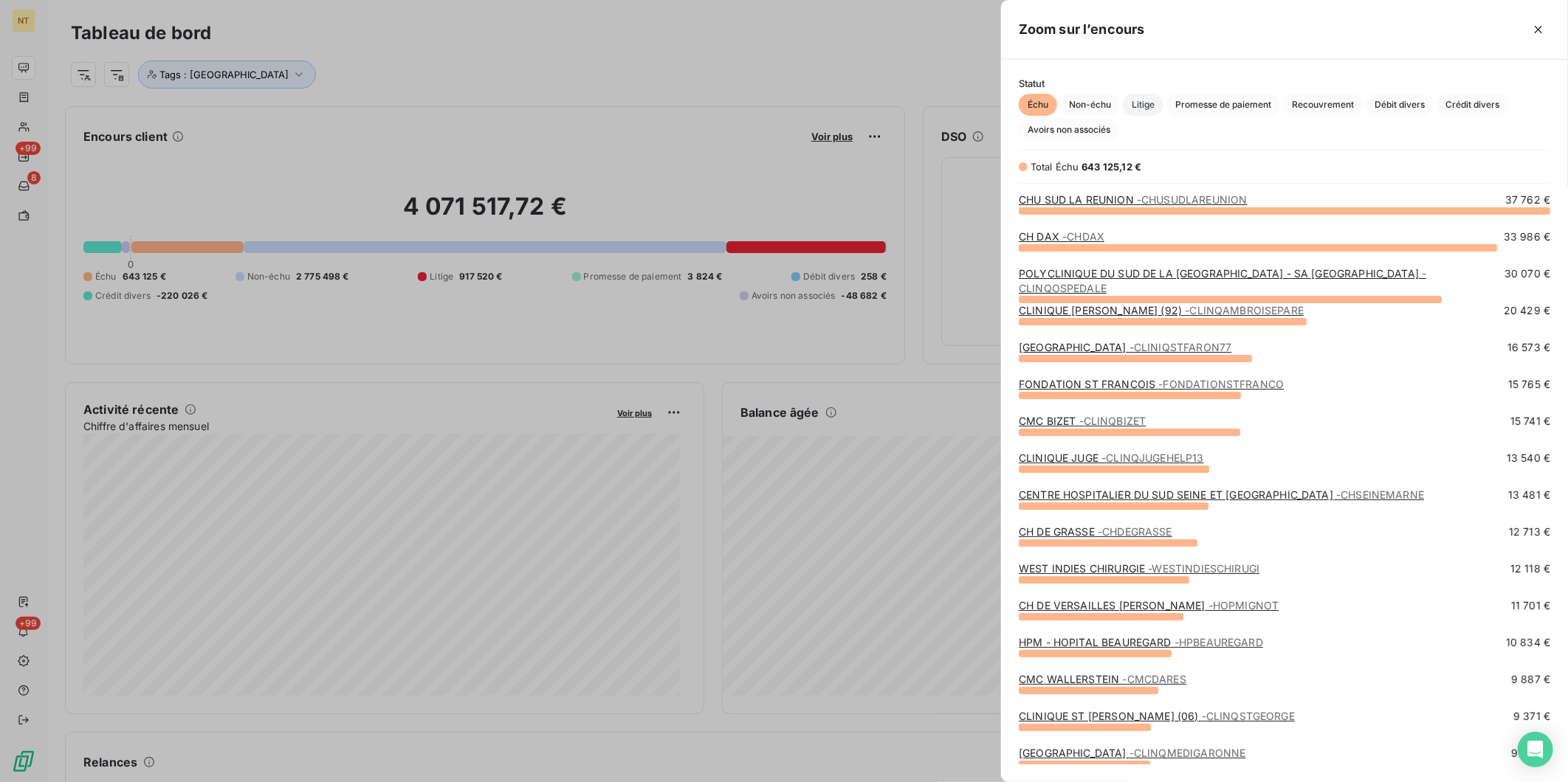
click at [1152, 107] on span "Litige" at bounding box center [1143, 105] width 41 height 23
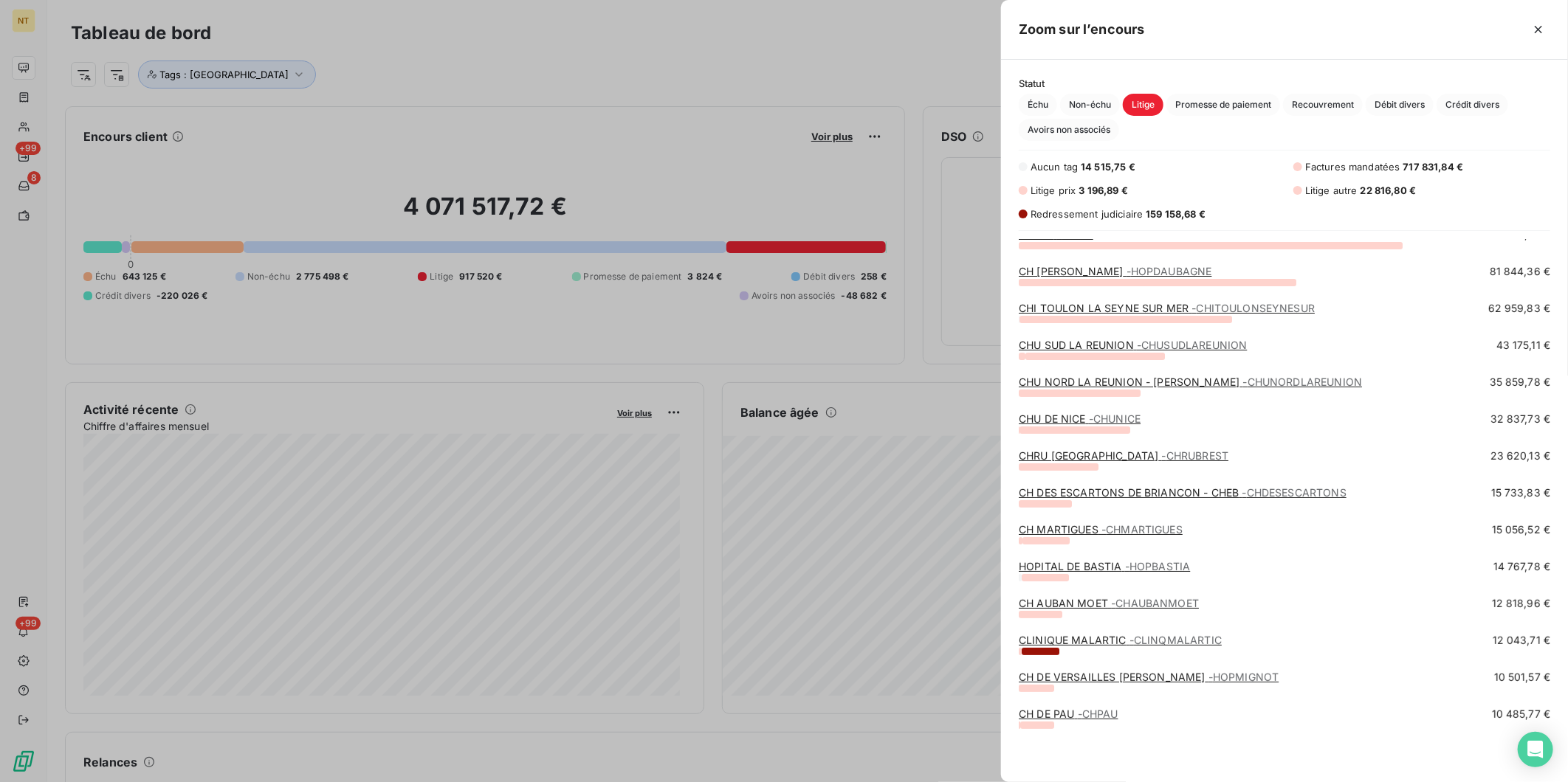
scroll to position [0, 0]
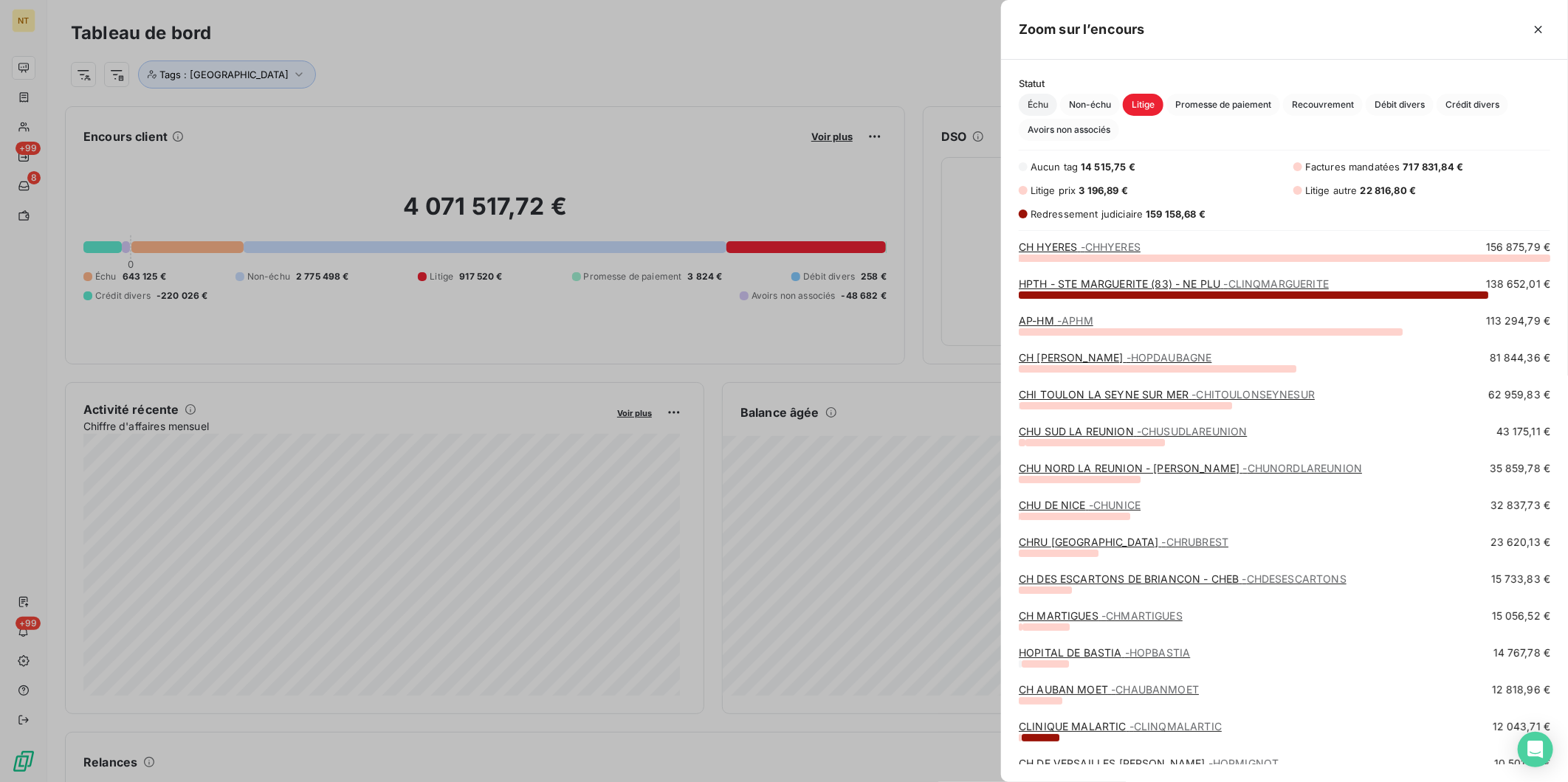
click at [1045, 107] on span "Échu" at bounding box center [1038, 105] width 39 height 23
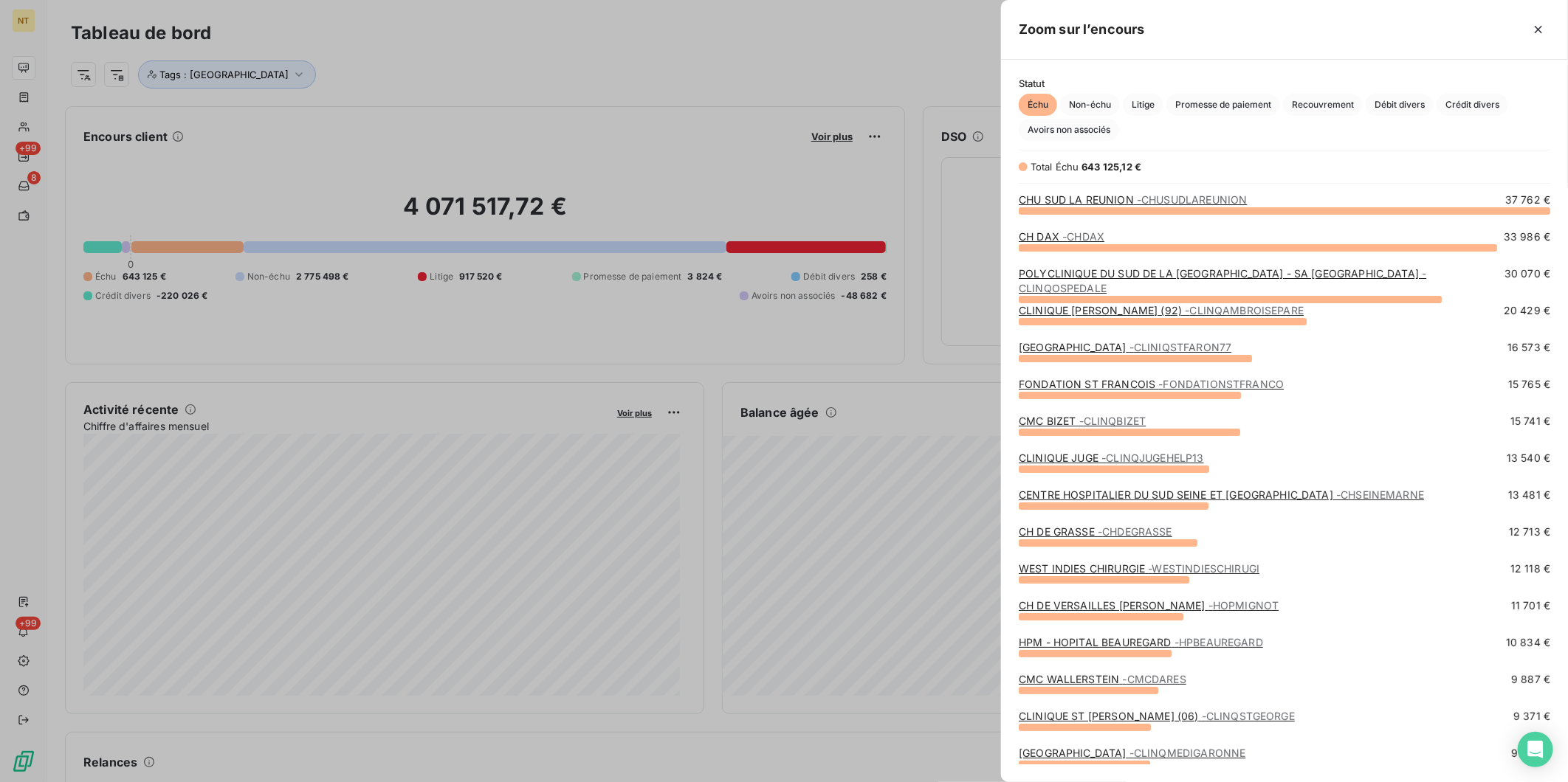
scroll to position [559, 555]
click at [1081, 237] on span "- CHDAX" at bounding box center [1083, 237] width 42 height 13
